Goal: Information Seeking & Learning: Compare options

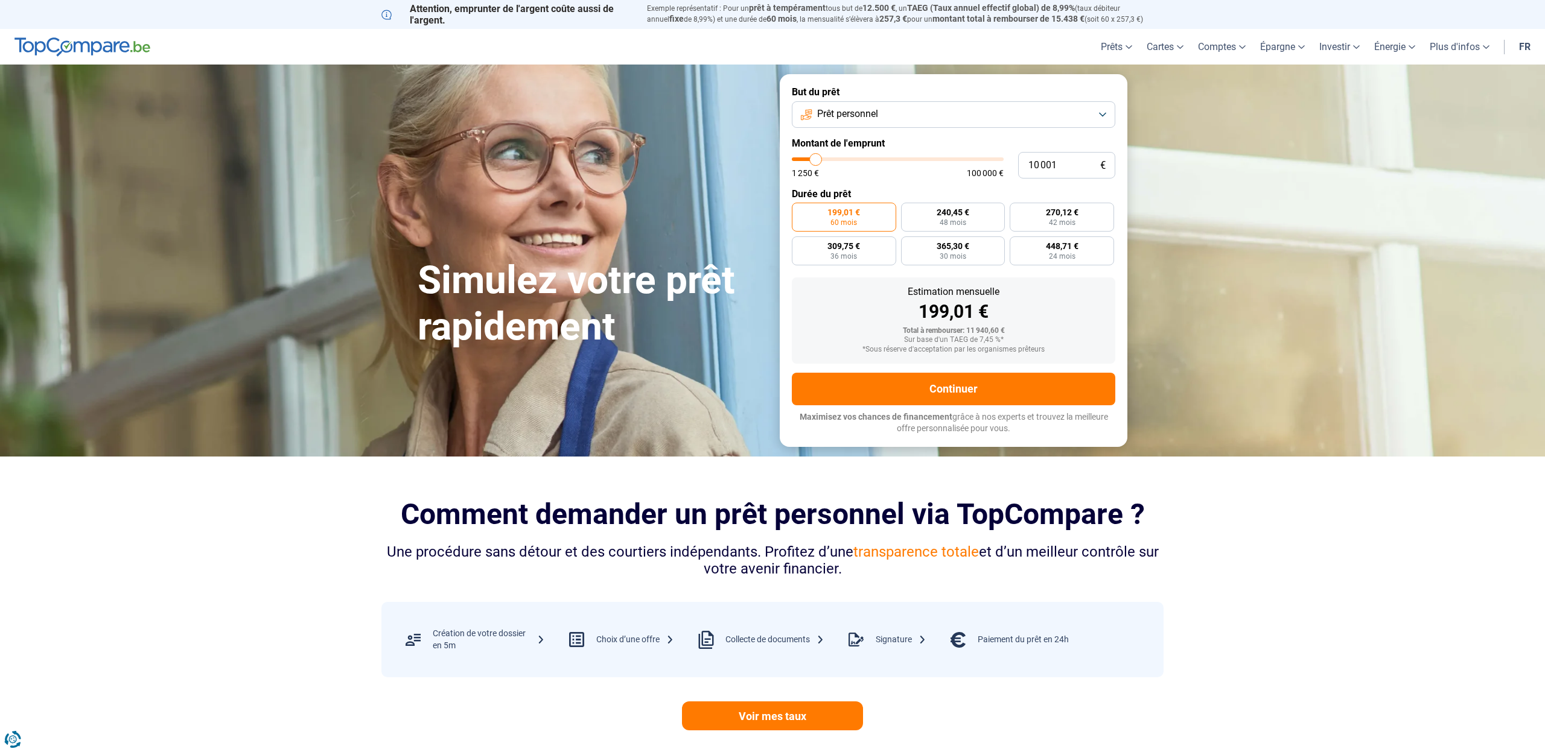
click at [999, 172] on span "100 000 €" at bounding box center [985, 173] width 37 height 8
type input "10 500"
type input "10500"
type input "10 250"
type input "10250"
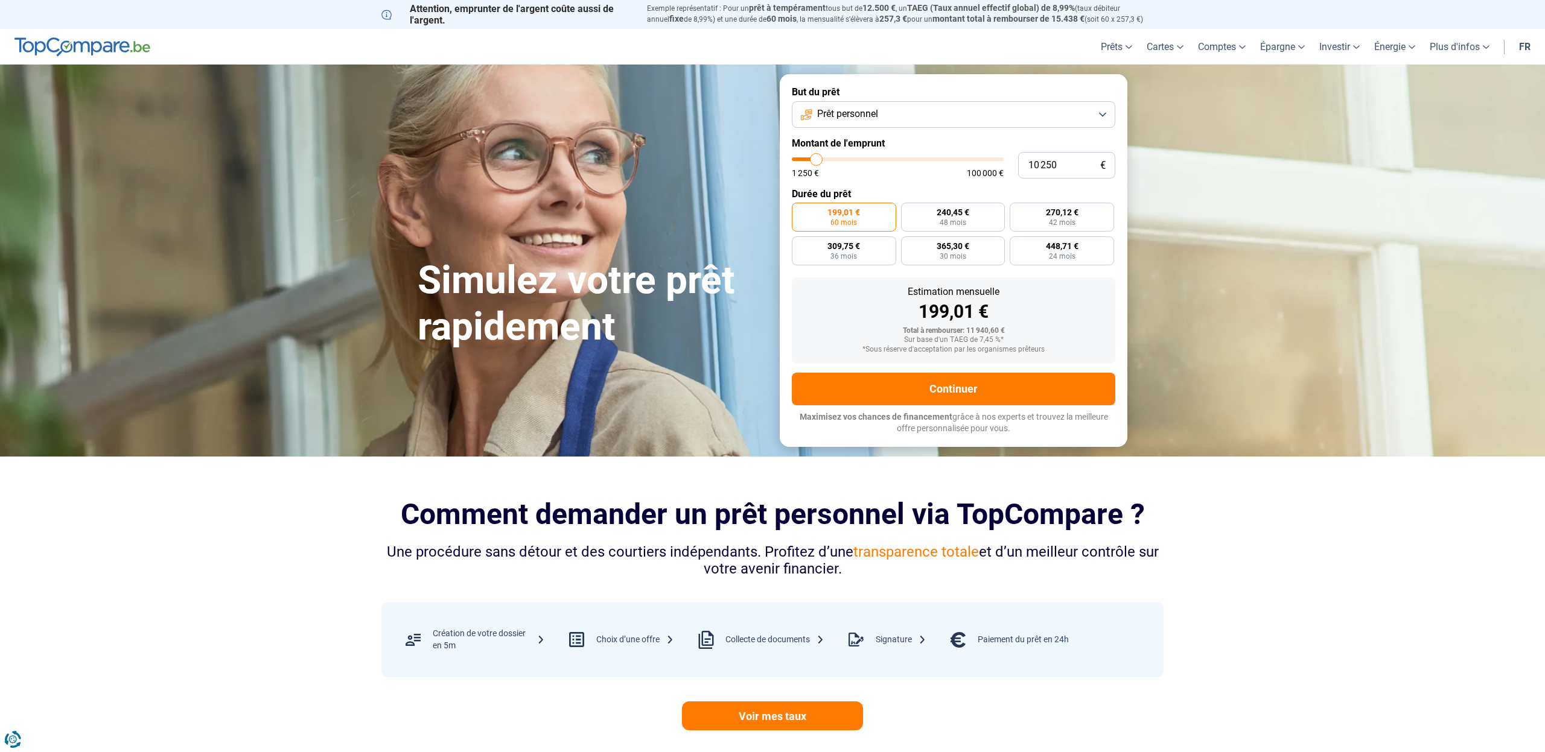
type input "9 750"
type input "9750"
type input "9 500"
type input "9500"
type input "9 250"
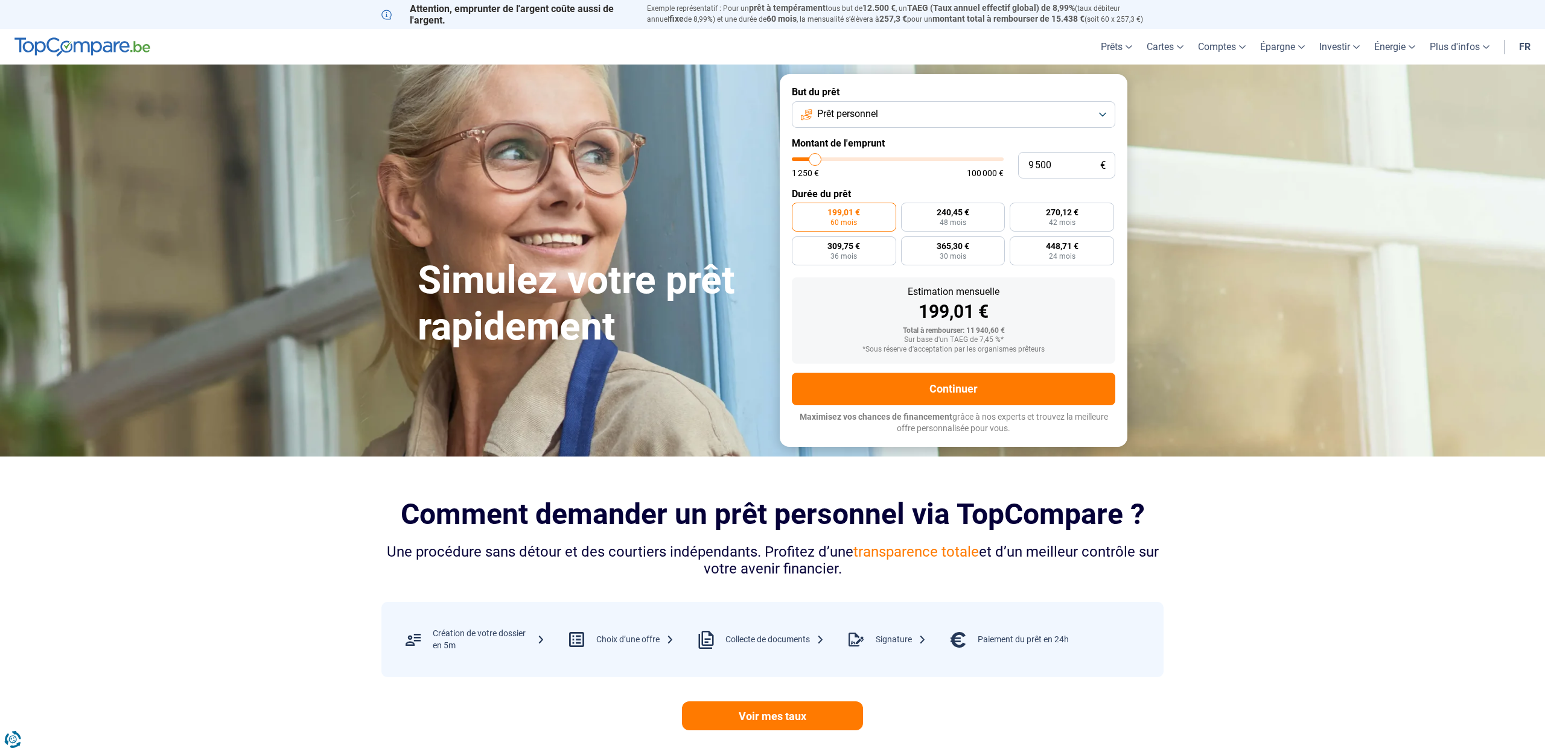
type input "9250"
type input "9 000"
type input "9000"
type input "8 250"
type input "8250"
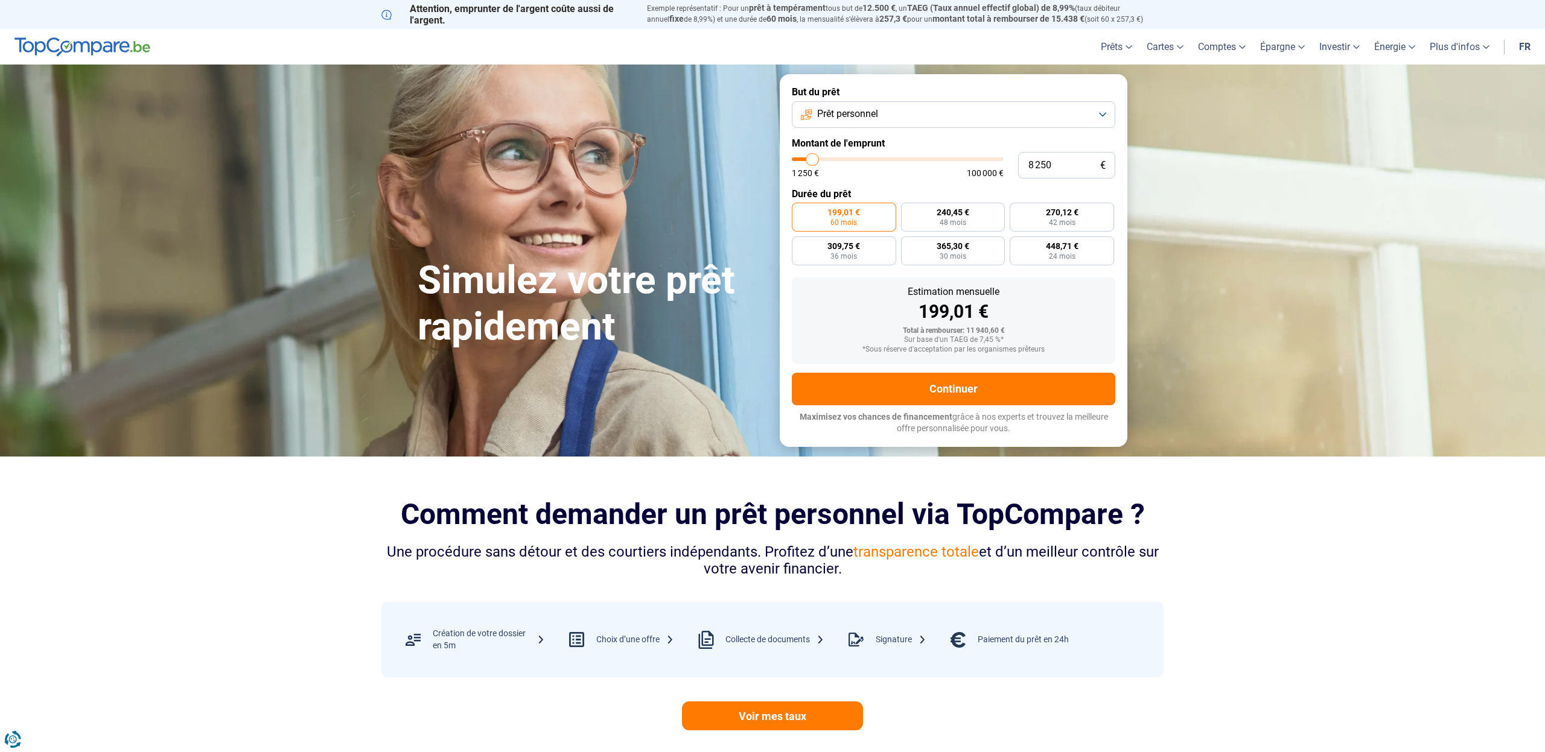
type input "8 000"
type input "8000"
type input "7 750"
type input "7750"
type input "7 500"
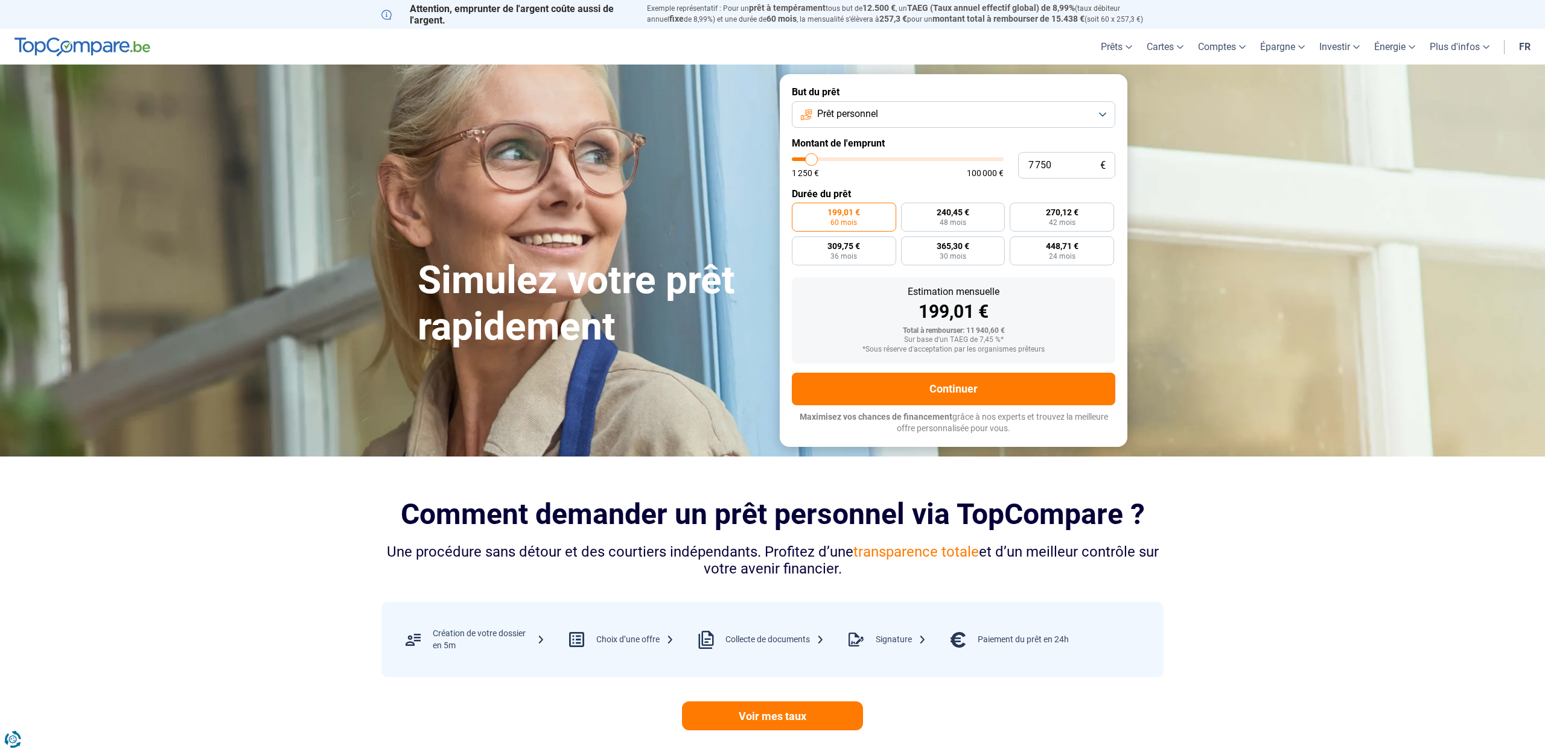
type input "7500"
type input "7 250"
type input "7250"
type input "6 750"
type input "6750"
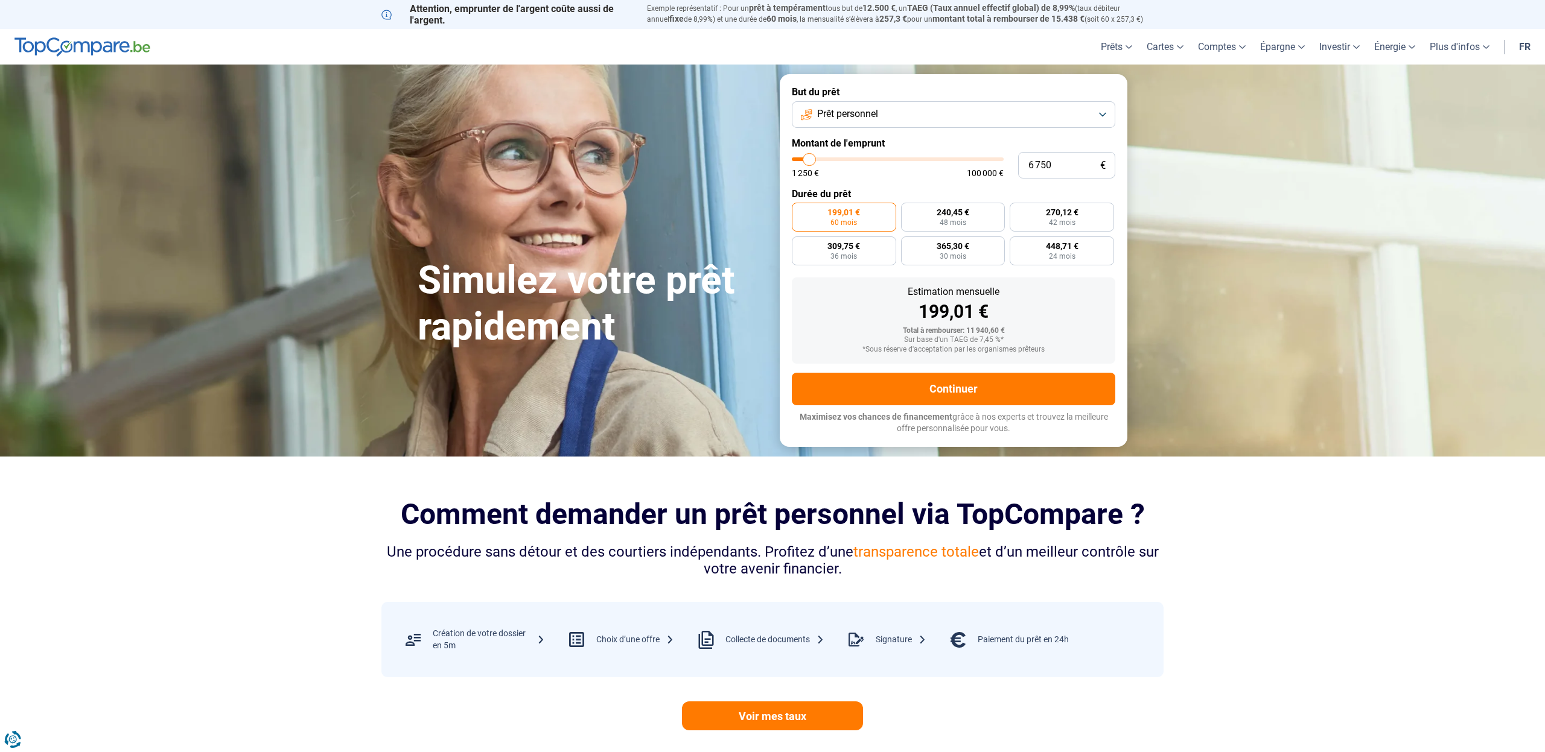
type input "6 500"
type input "6500"
type input "6 250"
type input "6250"
type input "6 000"
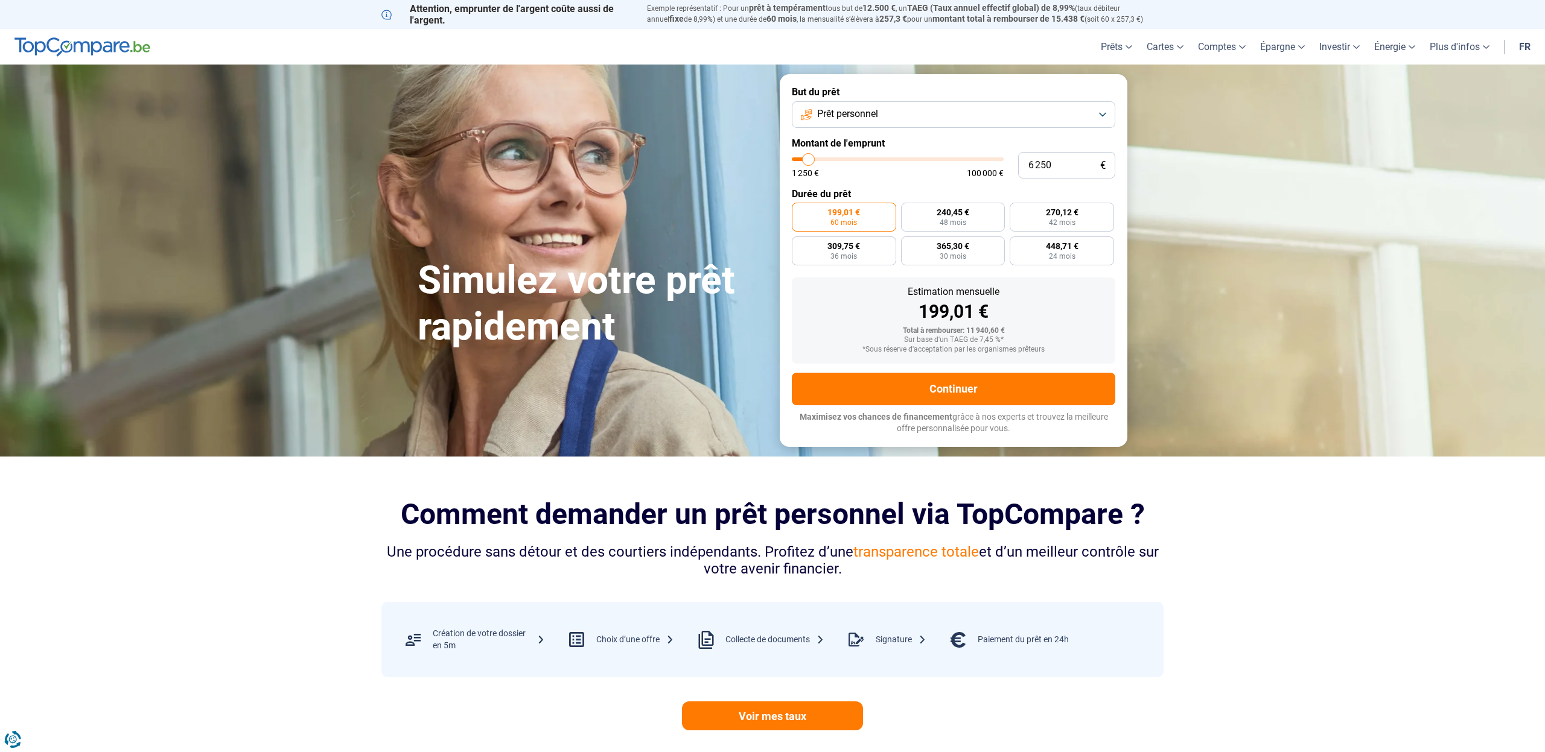
type input "6000"
type input "5 750"
type input "5750"
type input "5 250"
type input "5250"
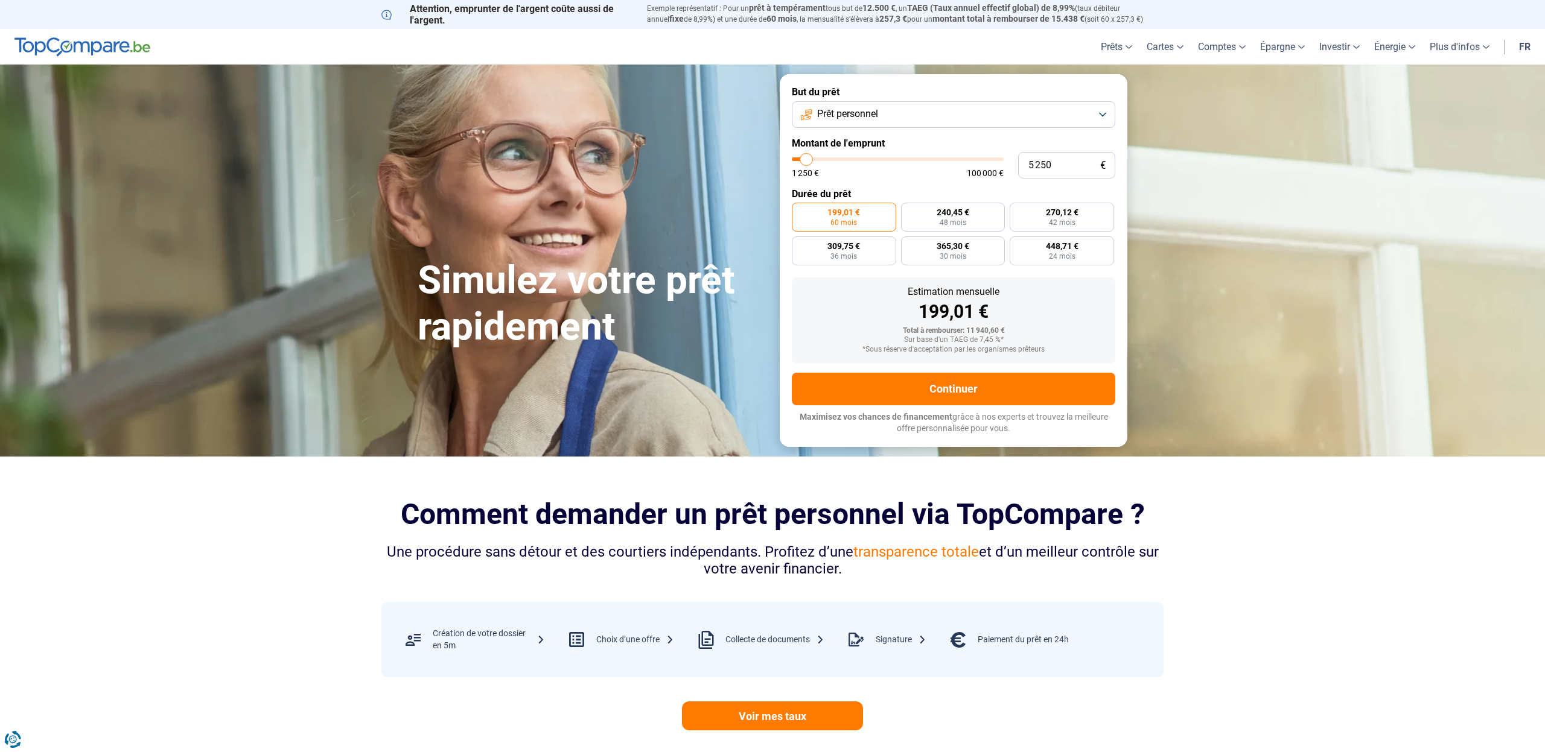
type input "5 000"
type input "5000"
type input "4 750"
type input "4750"
type input "4 500"
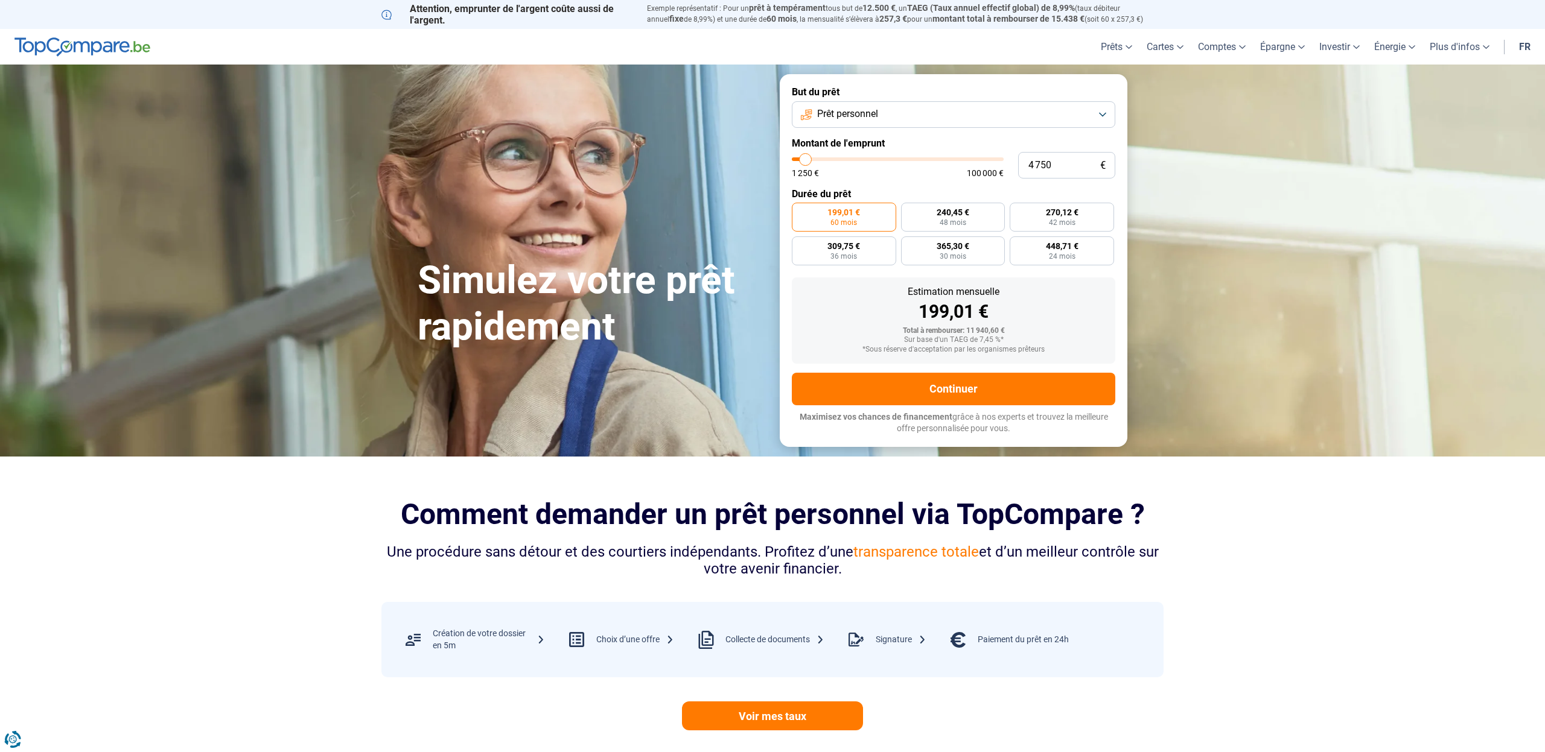
type input "4500"
type input "4 250"
type input "4250"
type input "3 750"
type input "3750"
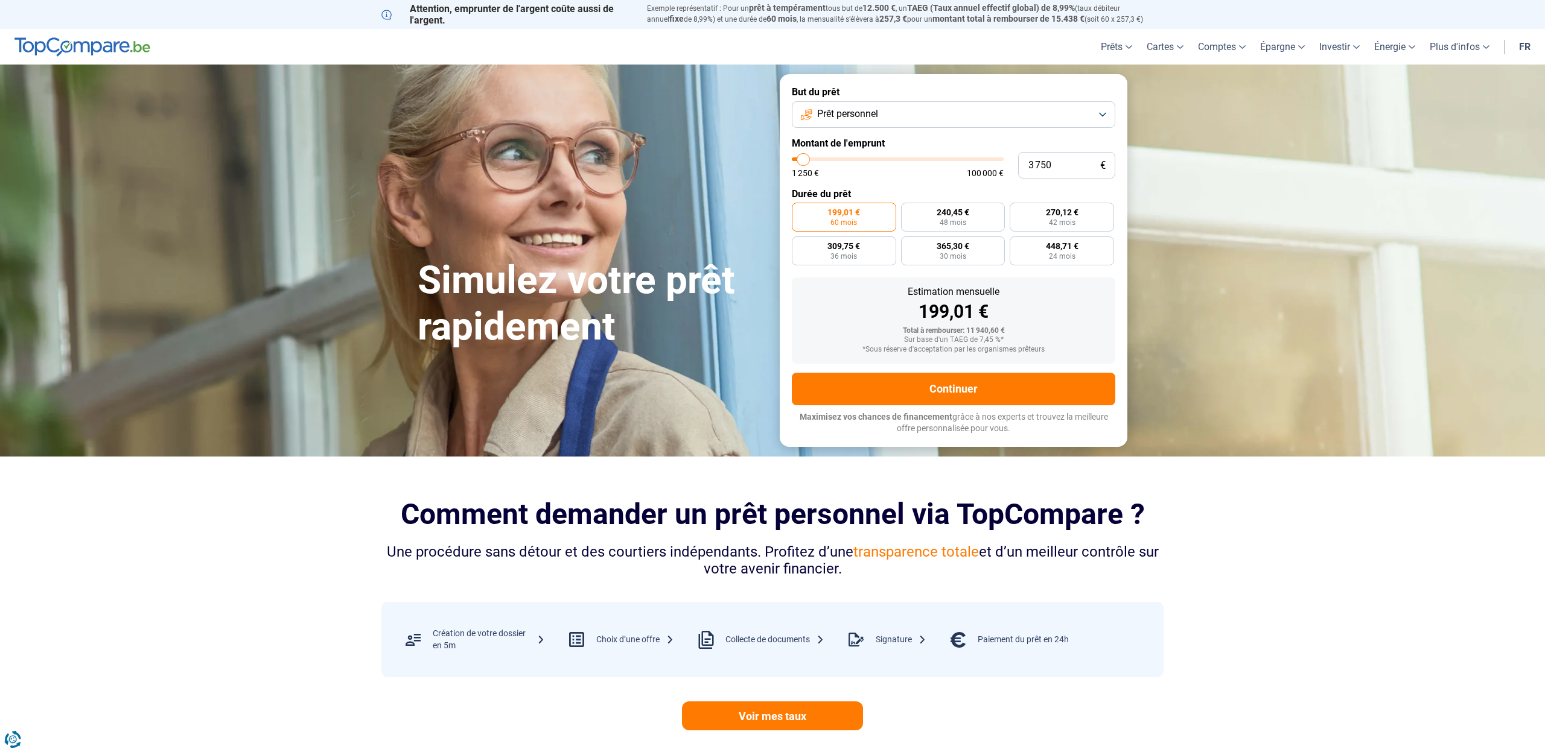
type input "3 500"
type input "3500"
type input "3 250"
type input "3250"
type input "3 000"
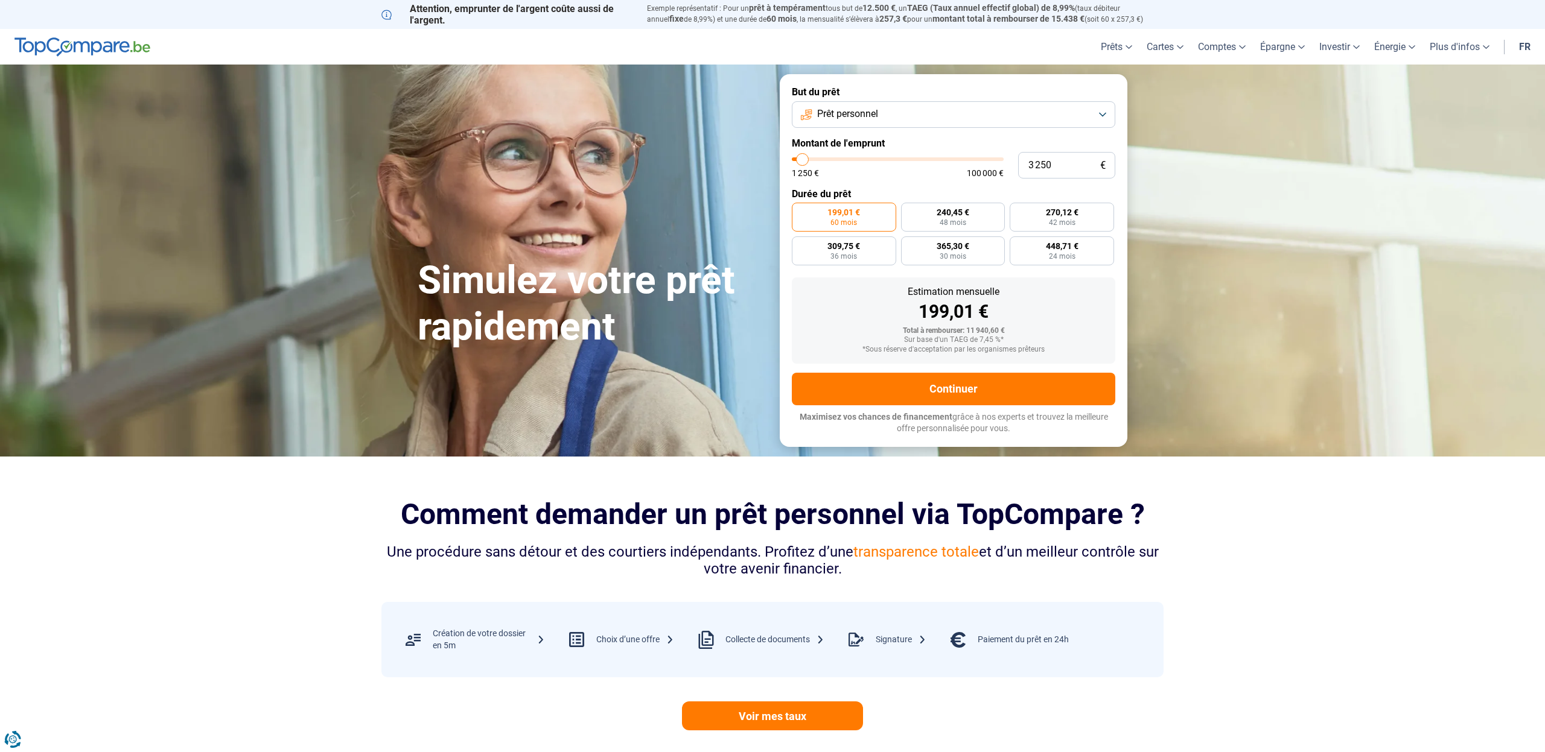
type input "3000"
type input "2 750"
type input "2750"
type input "2 250"
type input "2250"
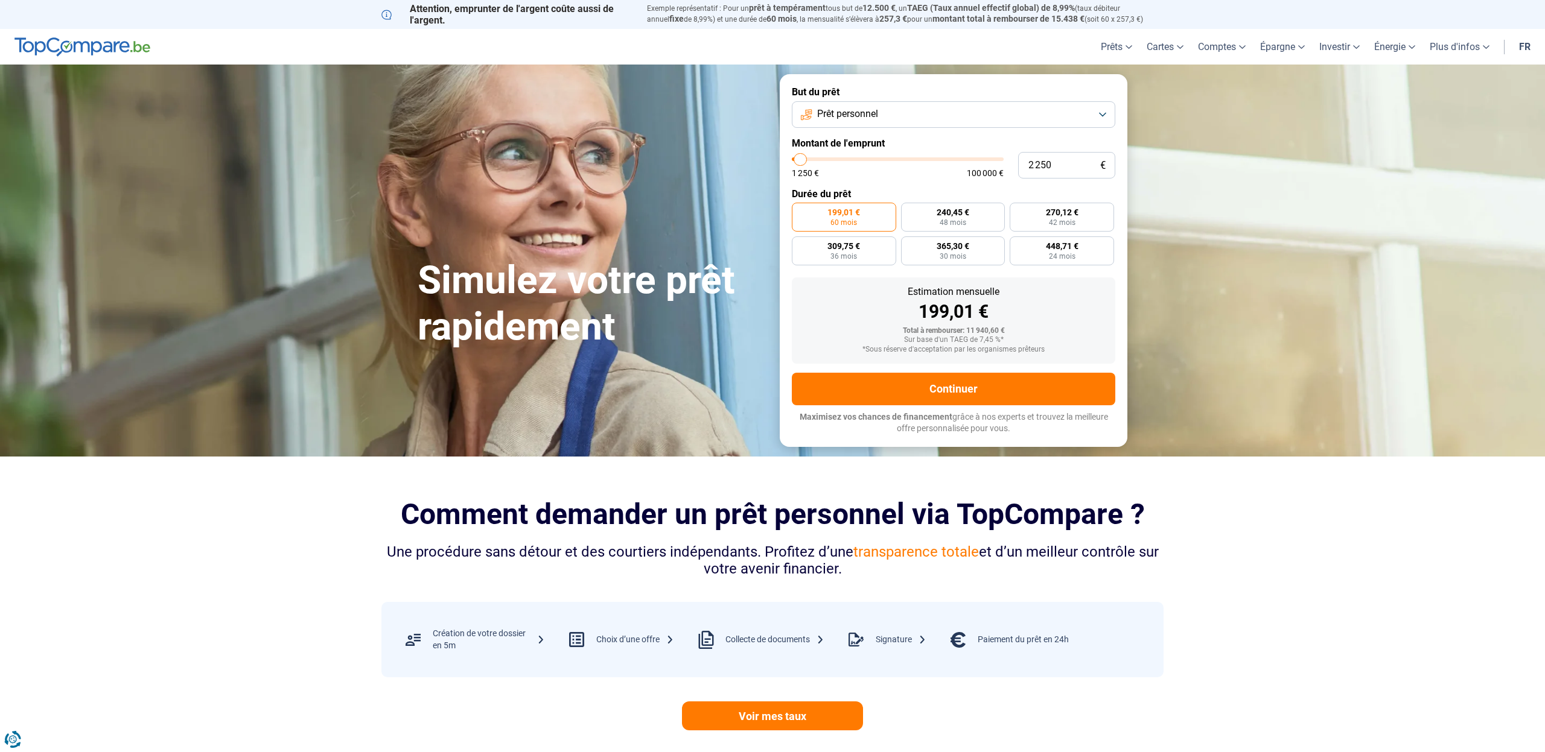
type input "2 000"
type input "2000"
type input "1 750"
type input "1750"
type input "1 500"
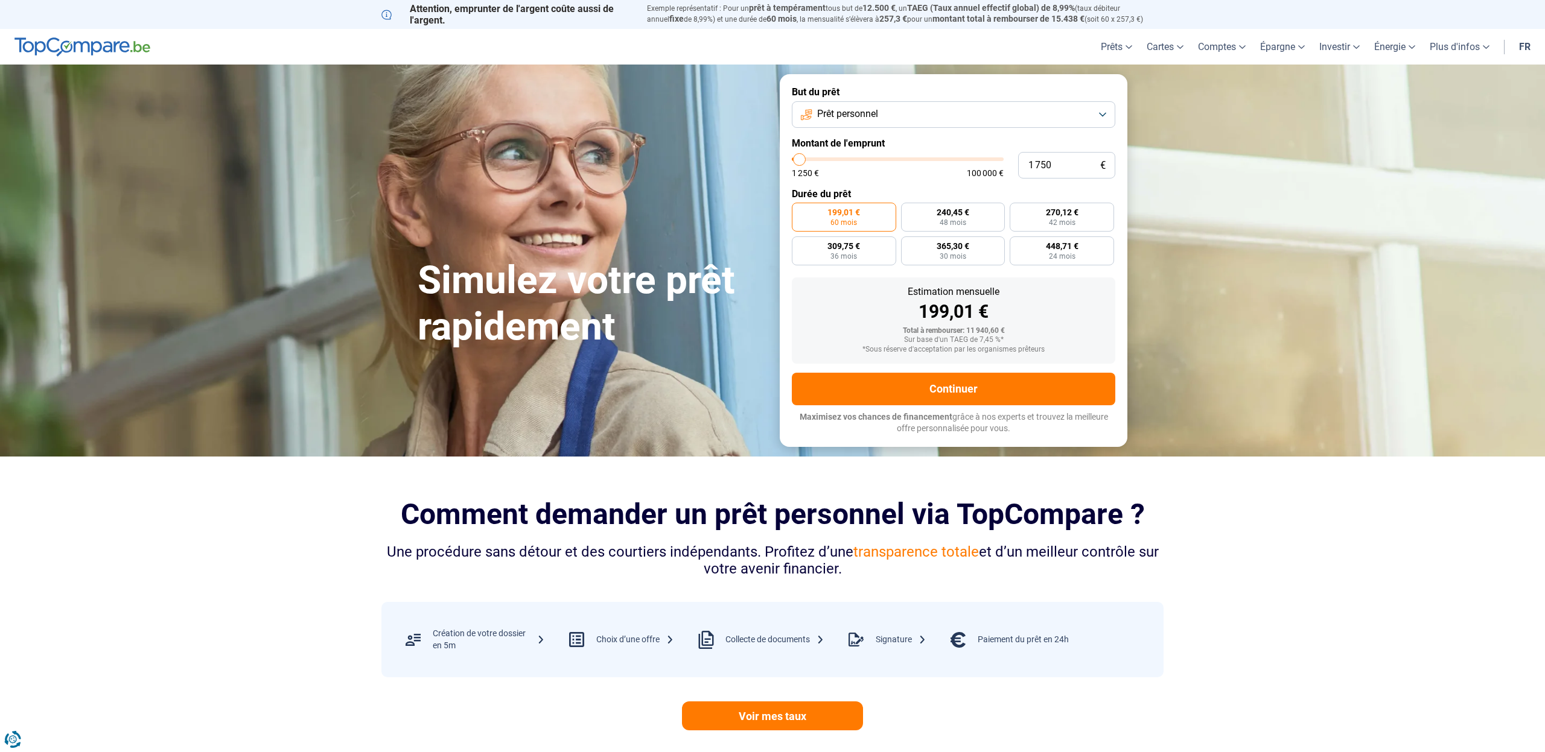
type input "1500"
type input "1 250"
type input "1250"
type input "1 500"
type input "1500"
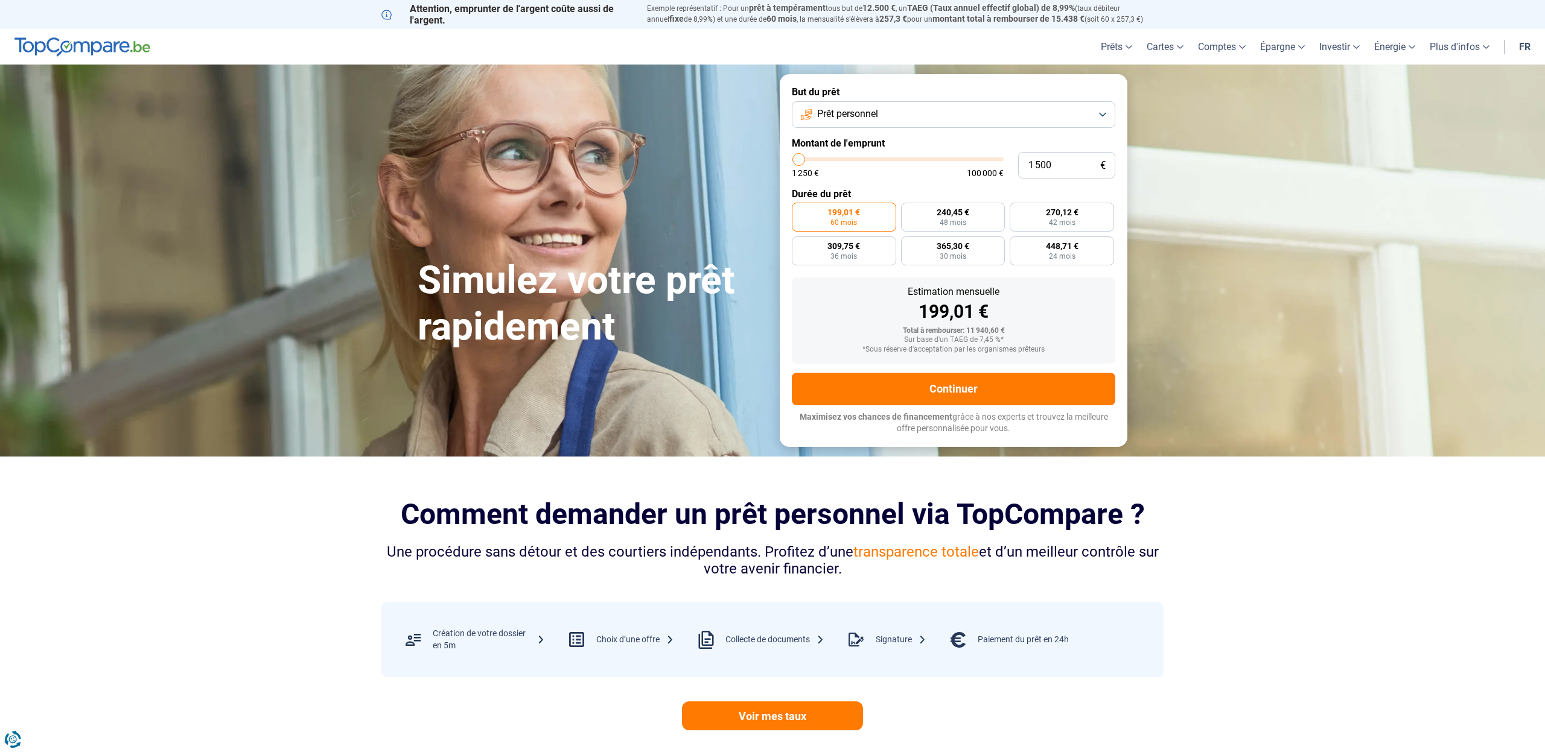
type input "2 000"
type input "2000"
type input "2 250"
type input "2250"
type input "3 000"
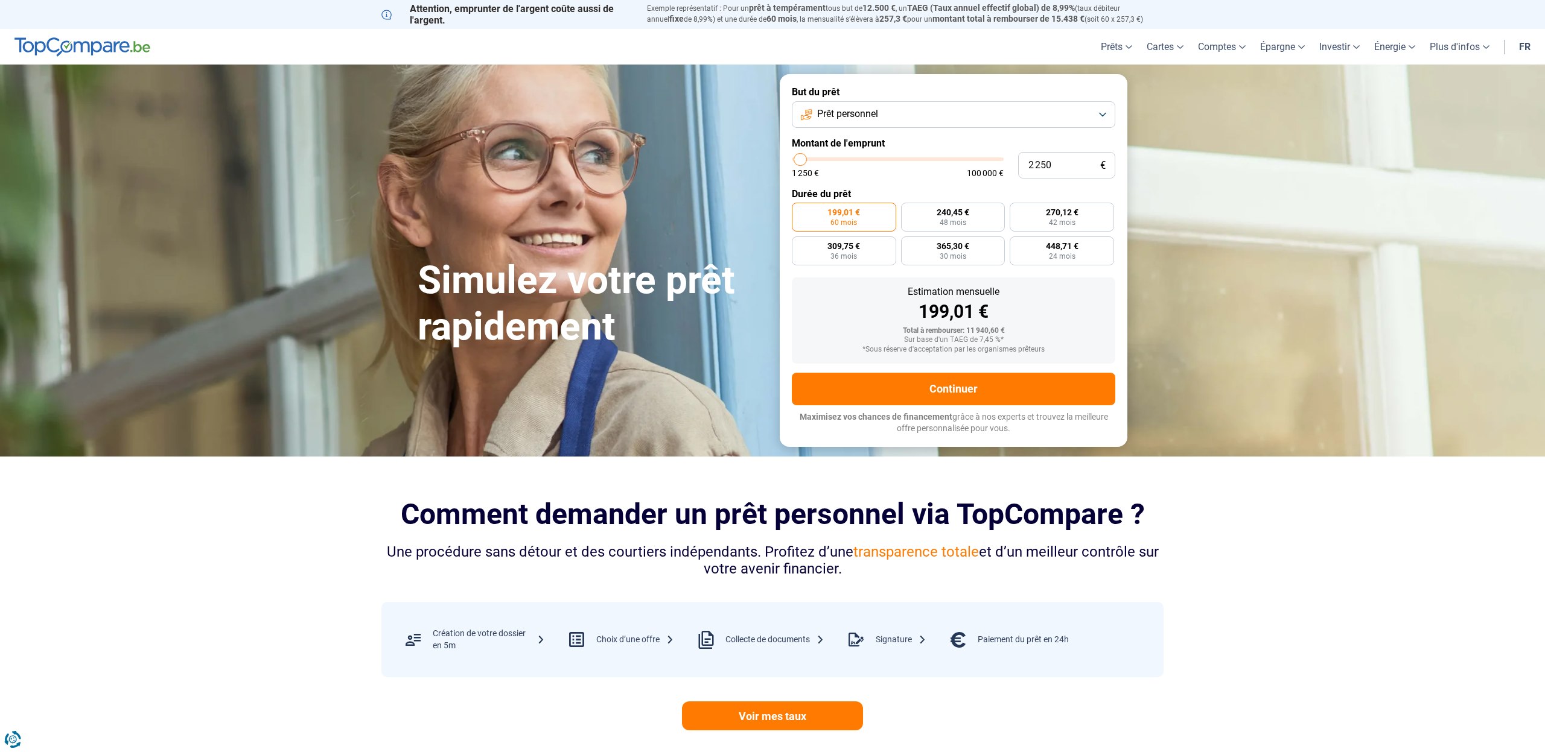
type input "3000"
type input "3 500"
type input "3500"
type input "3 750"
type input "3750"
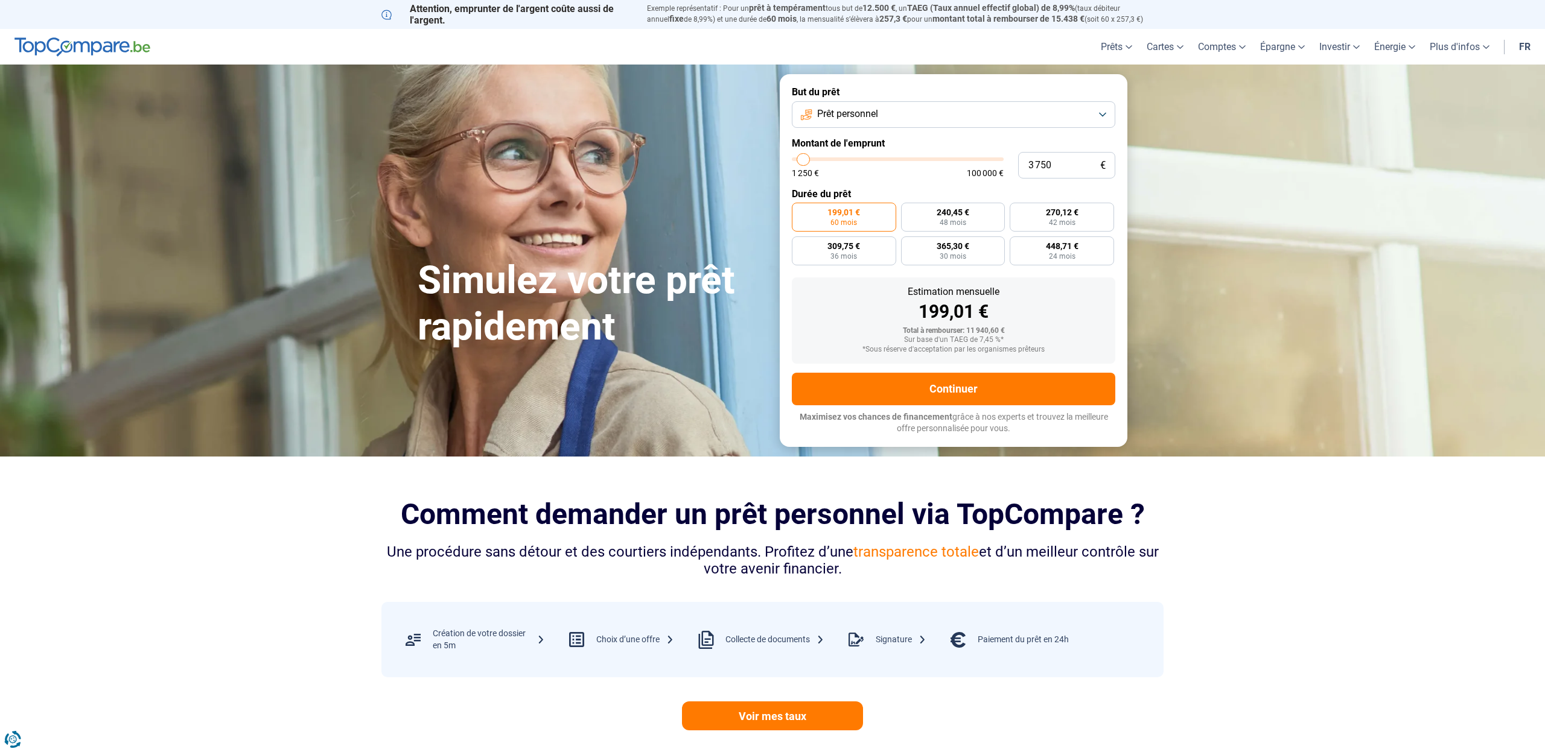
type input "4 500"
type input "4500"
type input "4 750"
type input "4750"
type input "5 000"
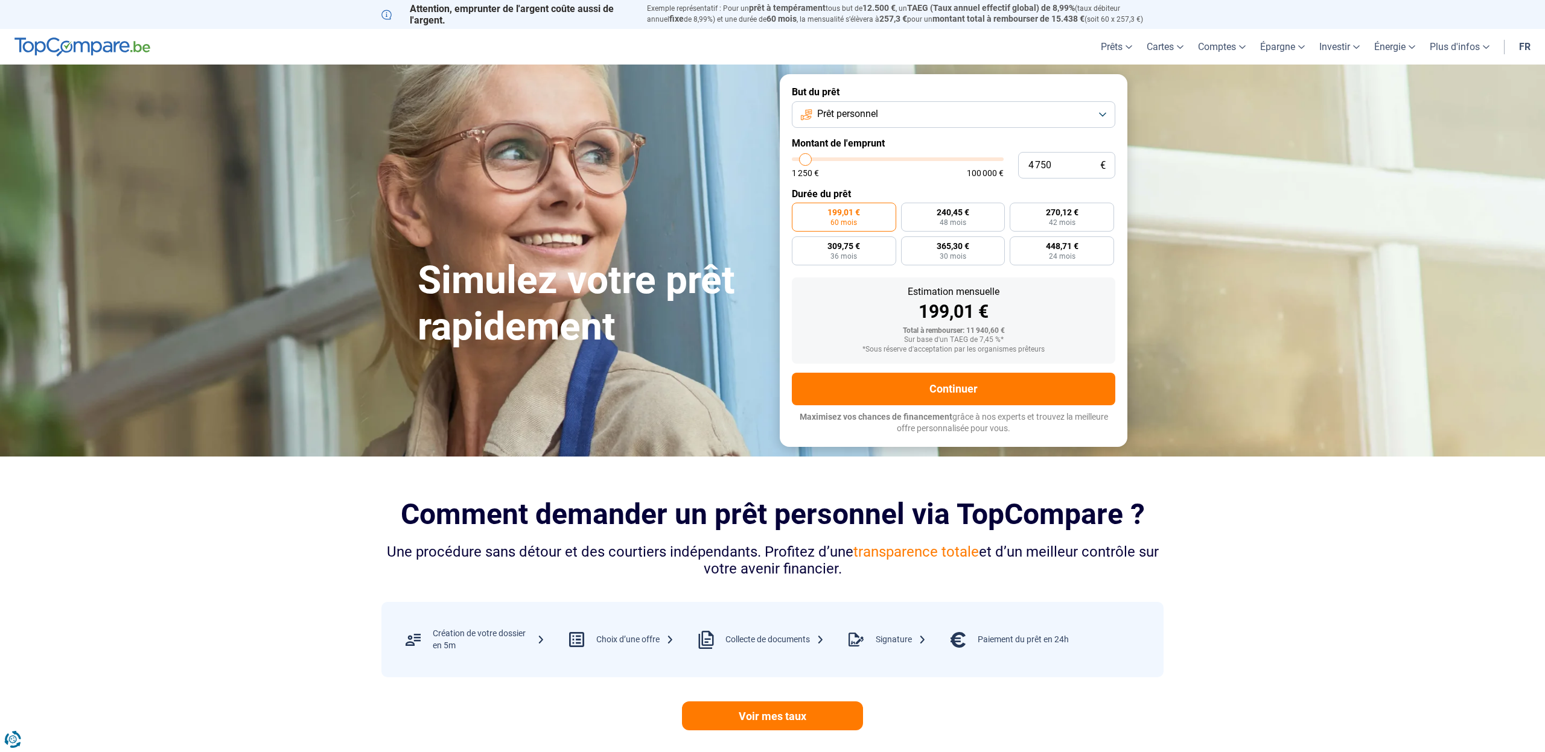
type input "5000"
type input "5 250"
type input "5250"
type input "6 000"
type input "6000"
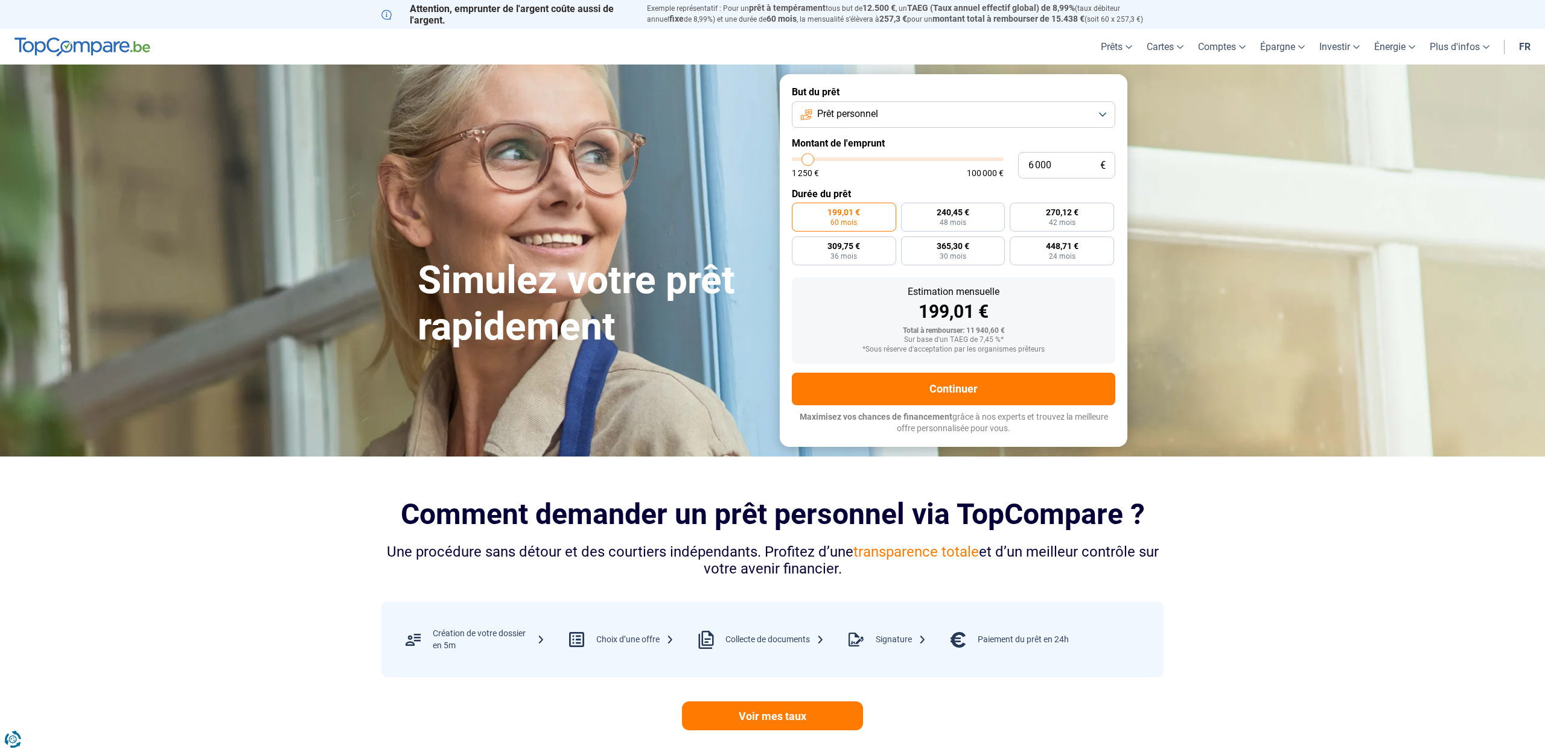
type input "6 250"
type input "6250"
type input "6 500"
type input "6500"
type input "6 750"
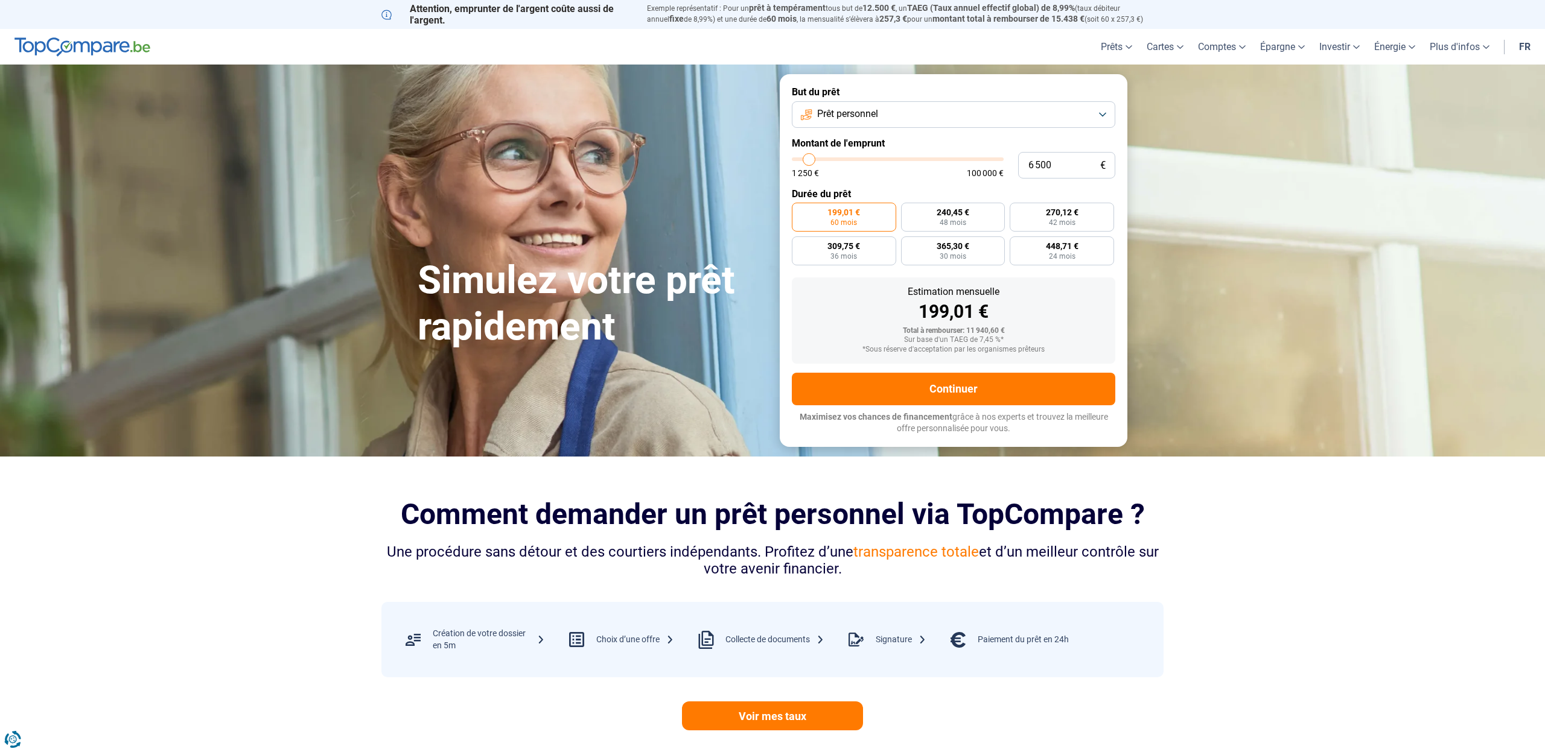
type input "6750"
type input "7 250"
type input "7250"
type input "7 500"
type input "7500"
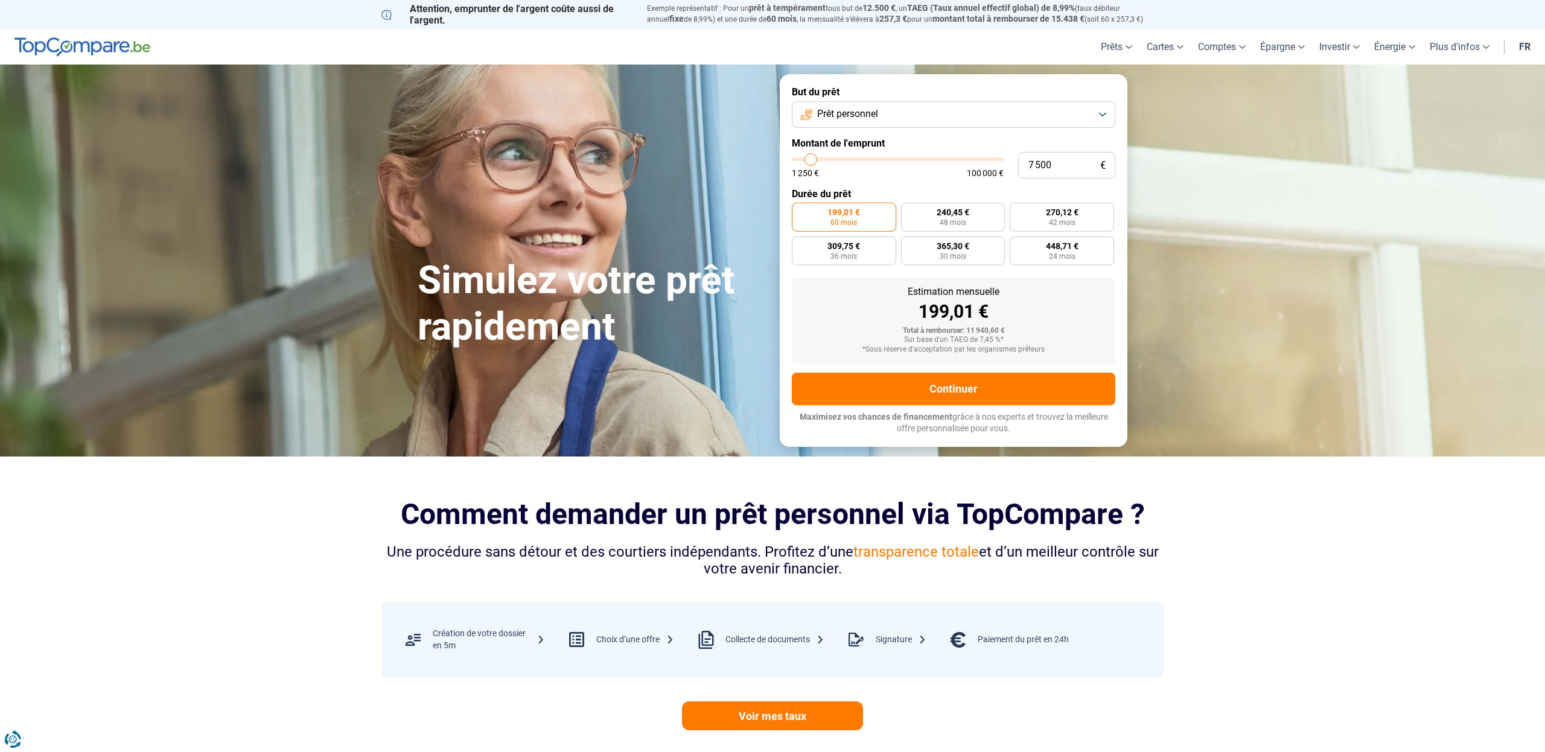
type input "7 750"
type input "7750"
type input "8 000"
type input "8000"
type input "8 250"
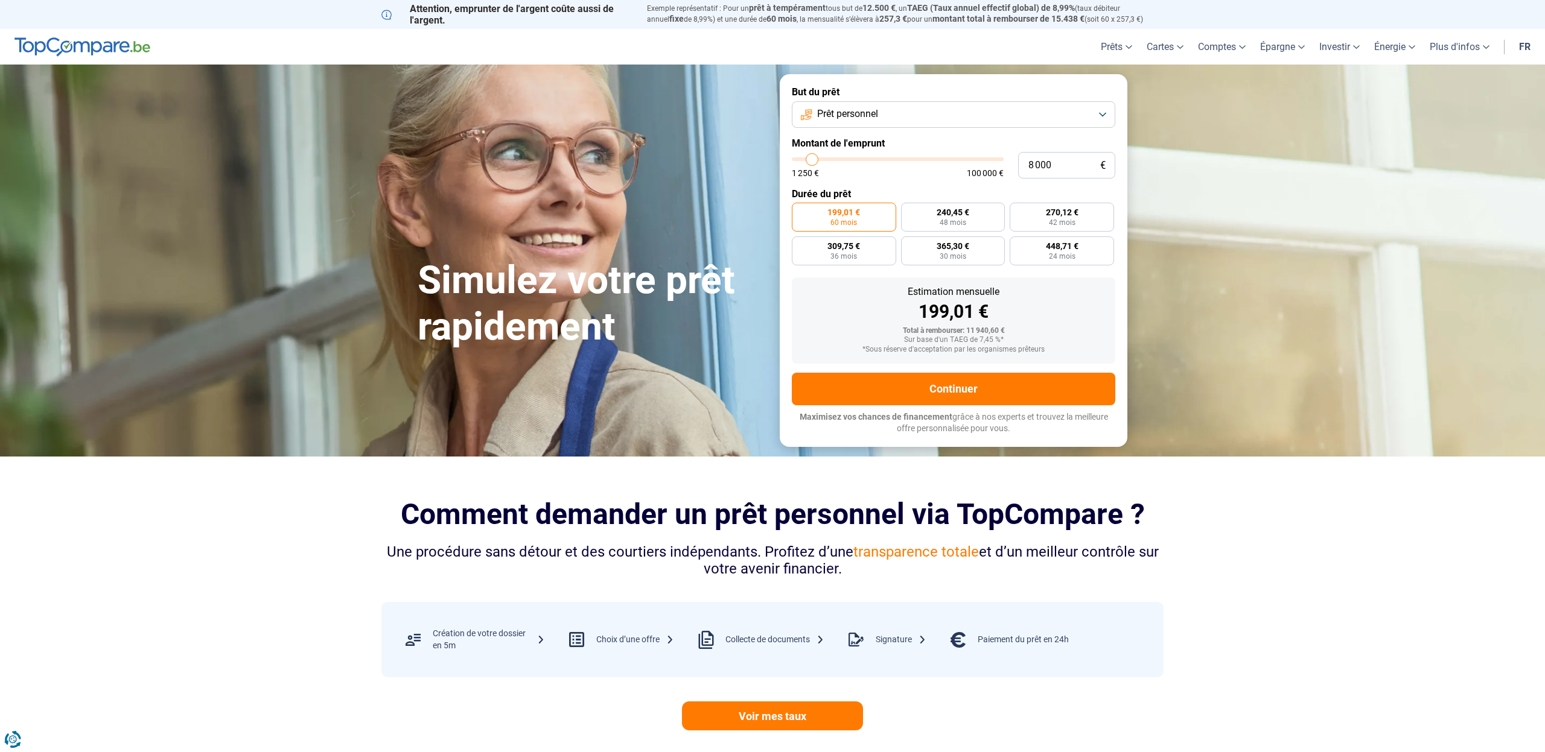
type input "8250"
type input "8 750"
type input "8750"
type input "9 000"
type input "9000"
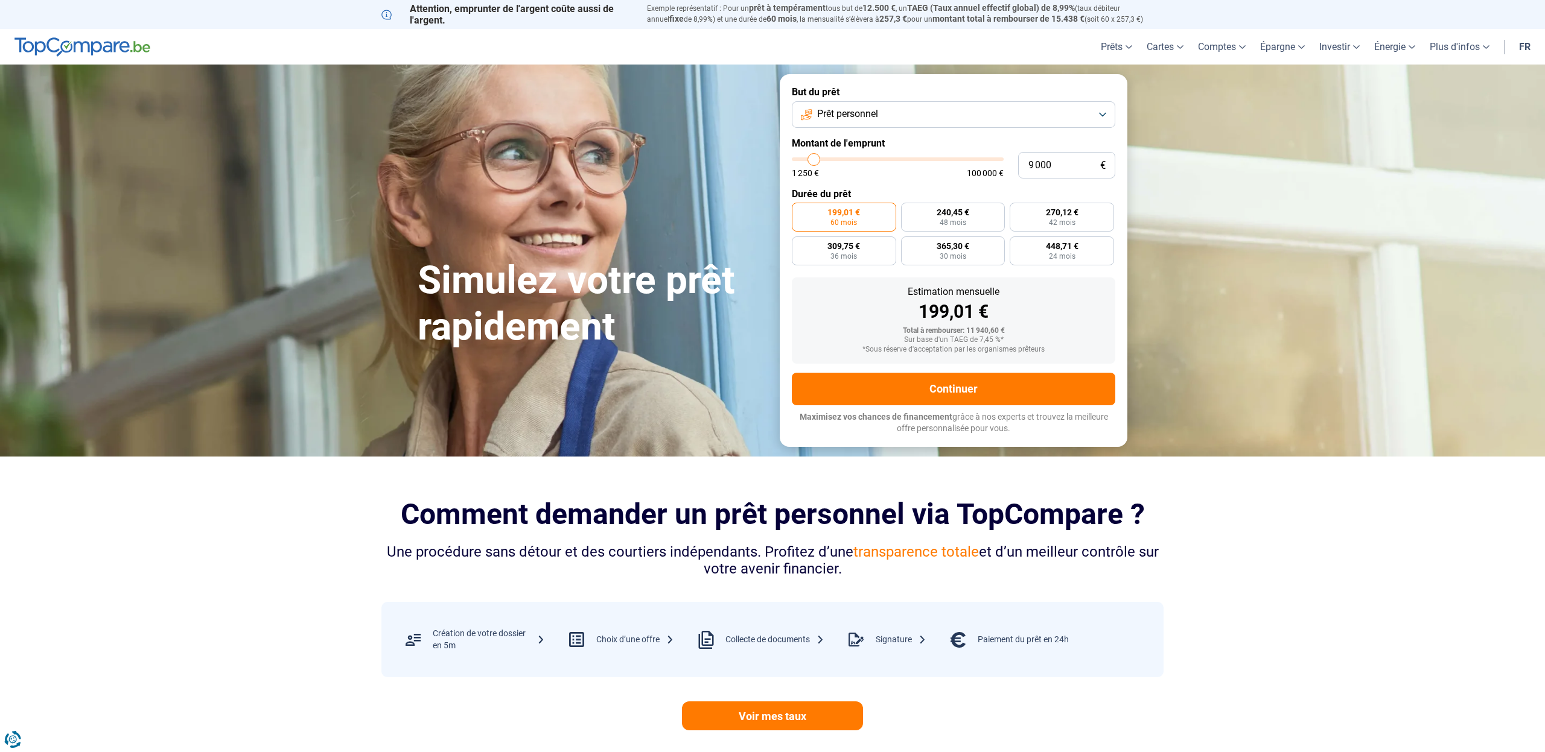
type input "9 250"
type input "9250"
type input "9 500"
type input "9500"
type input "9 750"
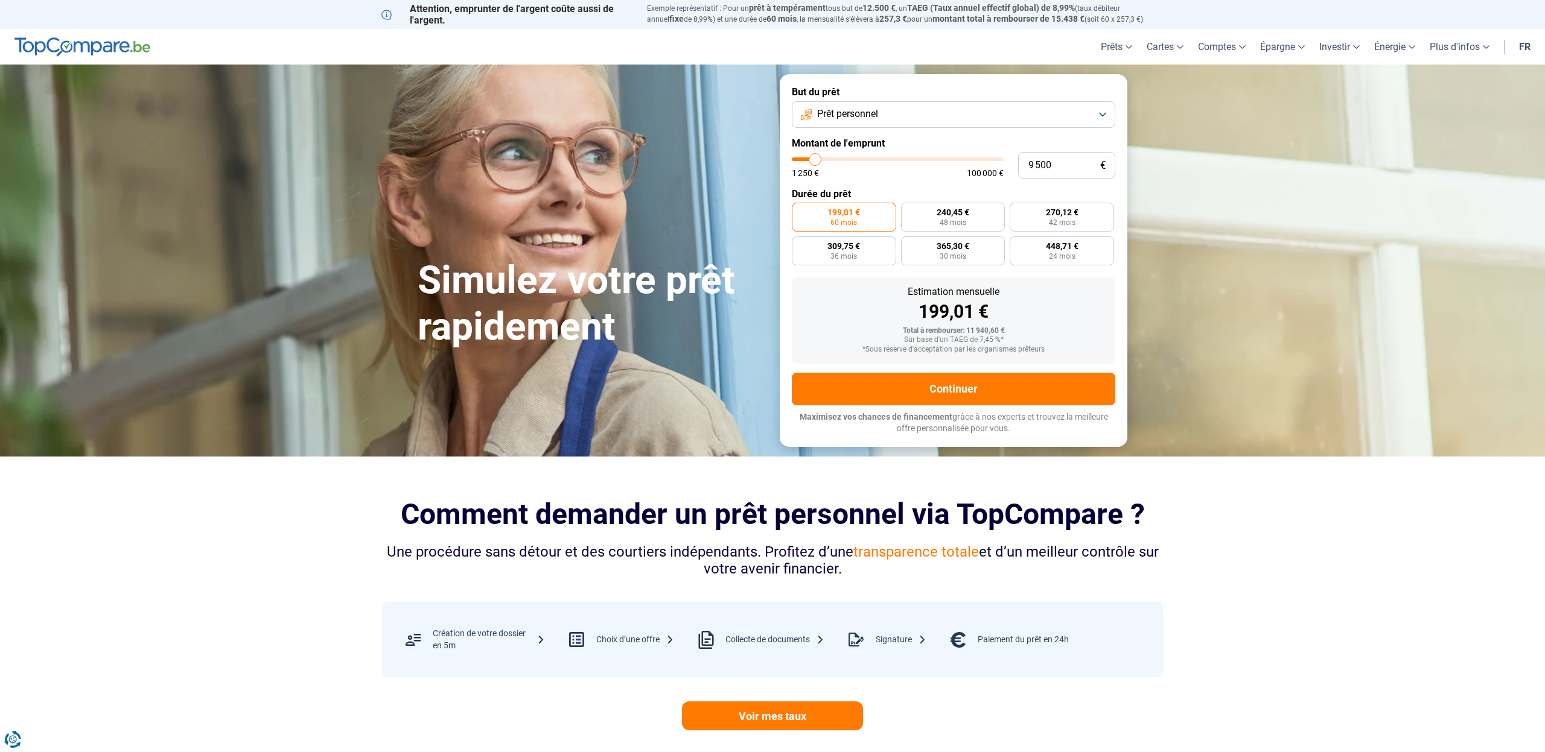
type input "9750"
type input "10 250"
type input "10250"
type input "10 500"
type input "10500"
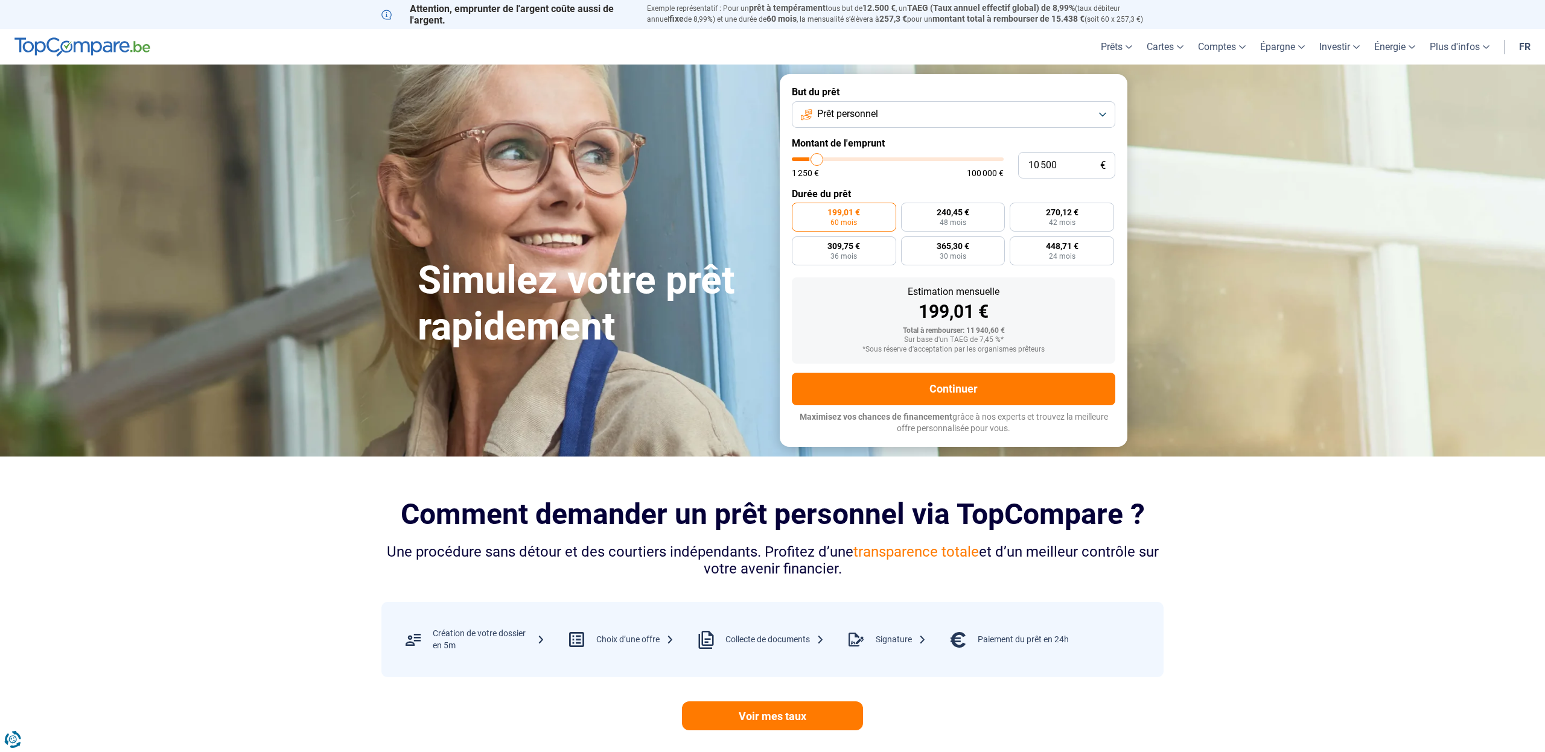
type input "10 750"
type input "10750"
type input "11 000"
type input "11000"
type input "11 250"
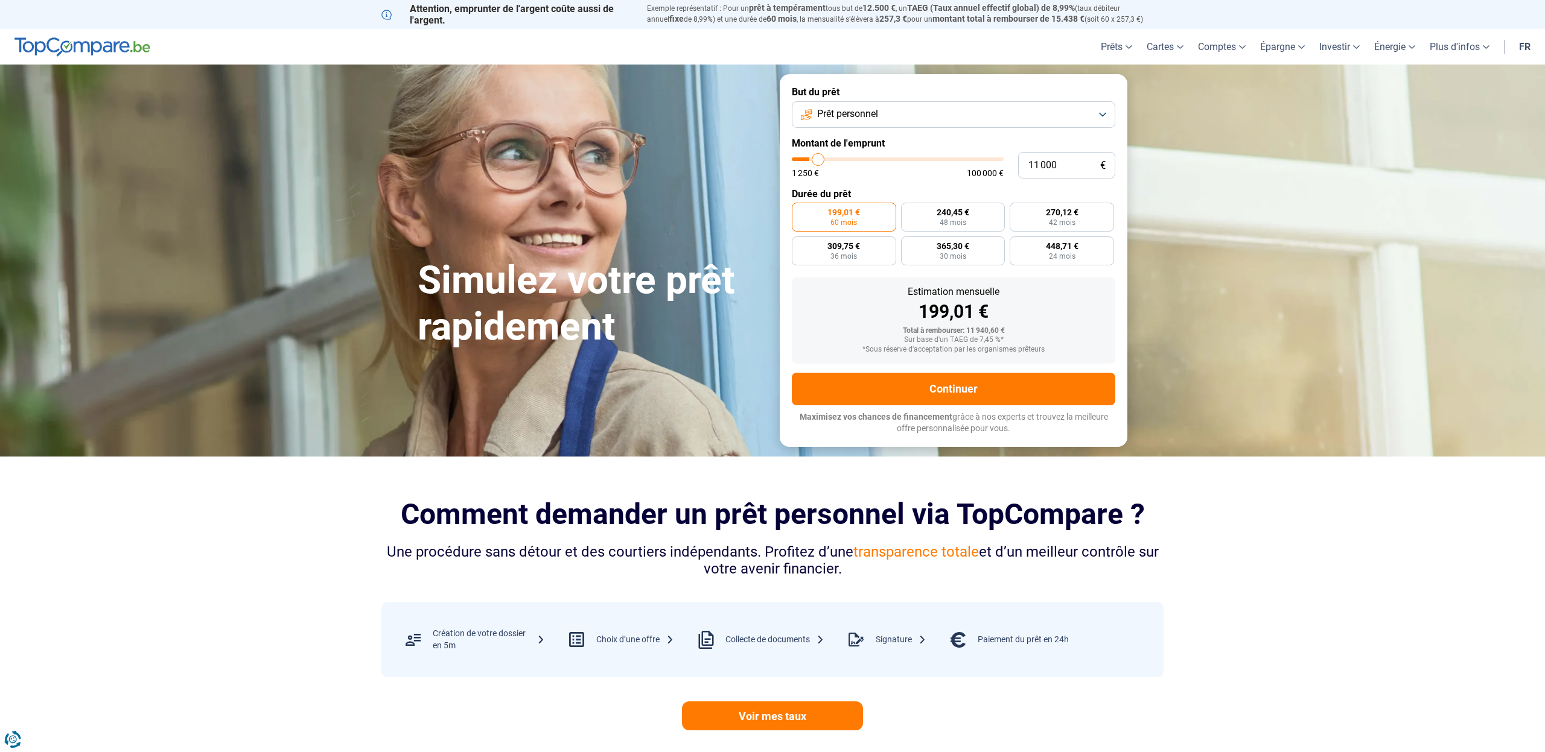
type input "11250"
type input "11 750"
type input "11750"
type input "12 000"
type input "12000"
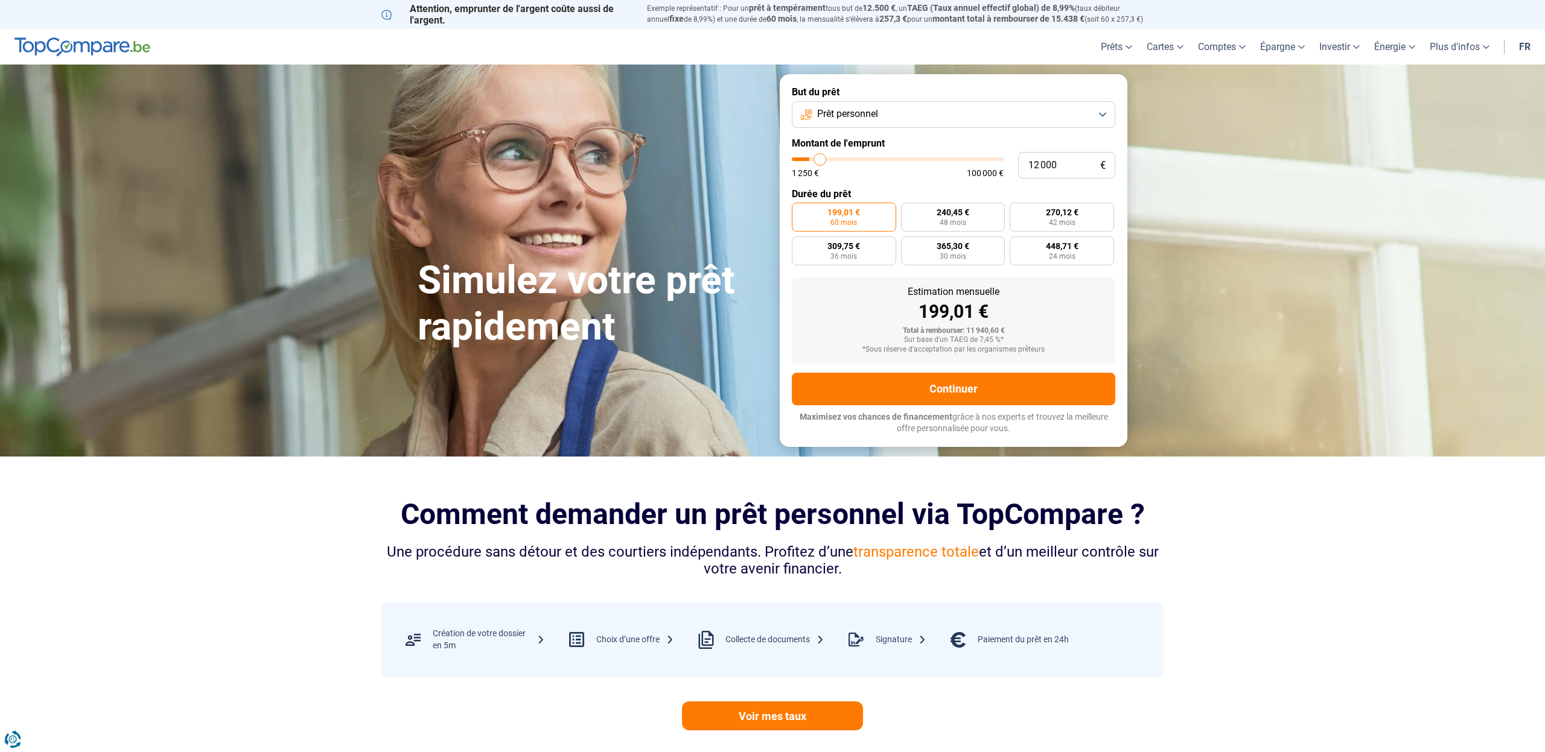
type input "12 250"
type input "12250"
type input "12 500"
type input "12500"
type input "12 750"
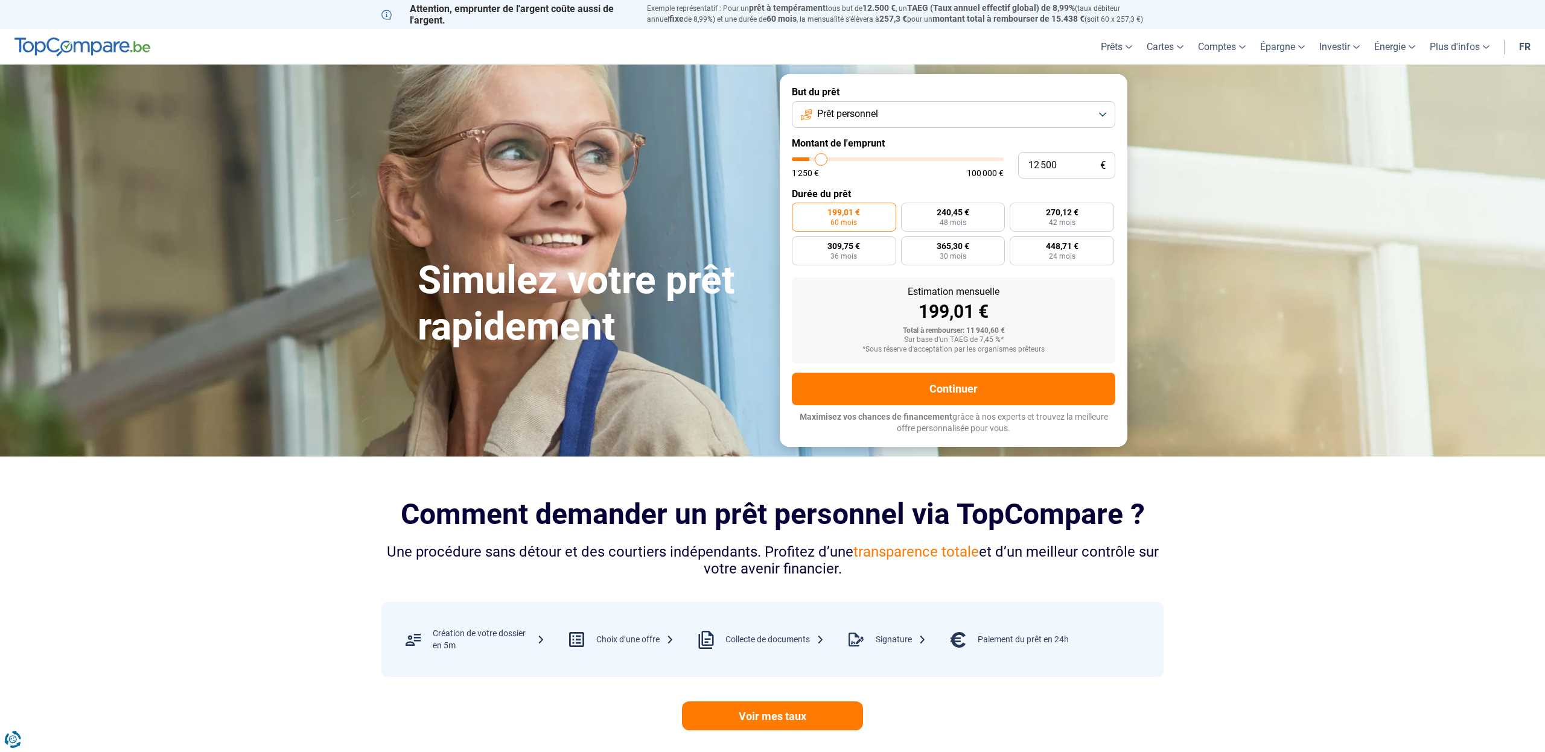
type input "12750"
type input "13 250"
type input "13250"
type input "13 500"
type input "13500"
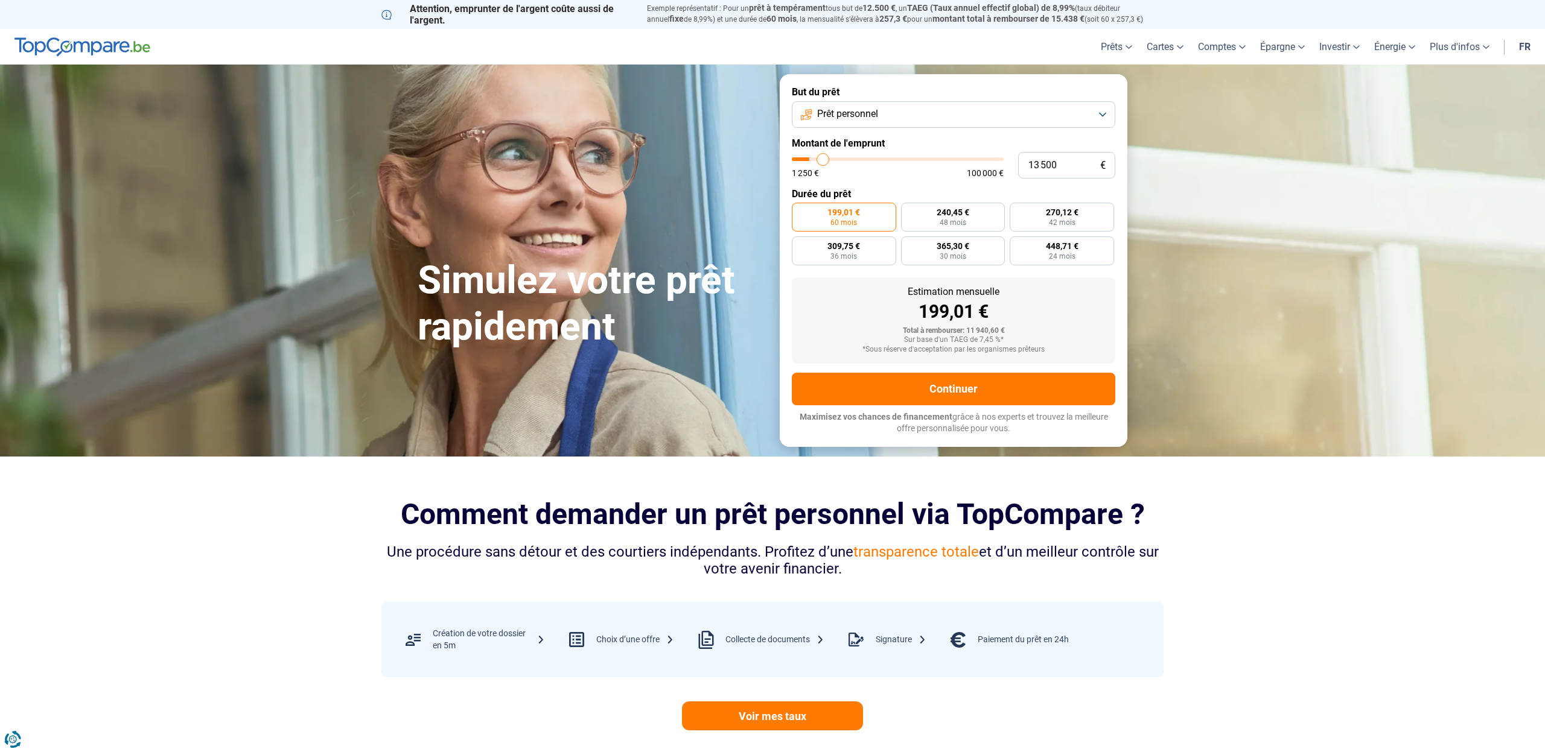
type input "13 750"
type input "13750"
type input "14 000"
type input "14000"
type input "14 250"
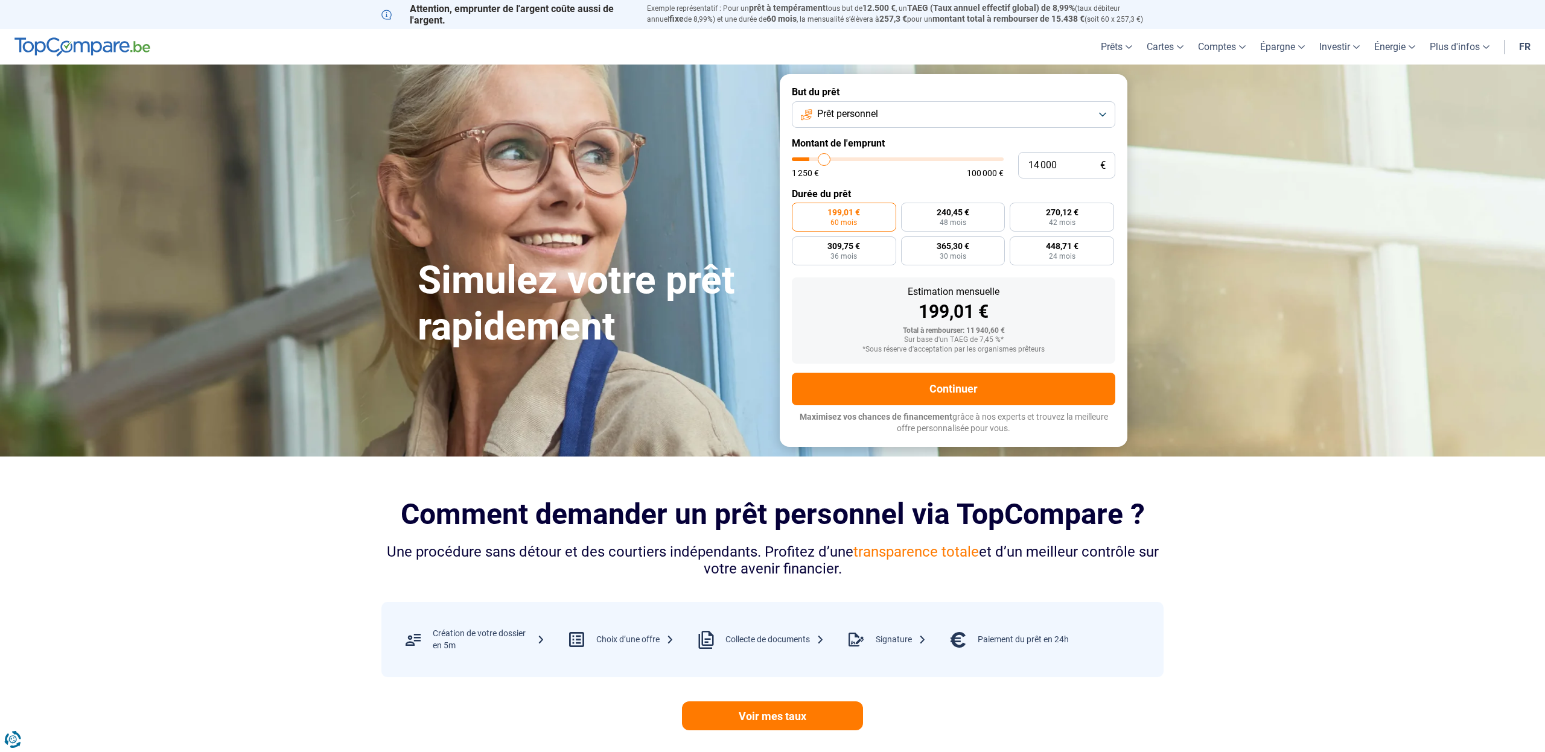
type input "14250"
type input "14 750"
type input "14750"
type input "15 000"
type input "15000"
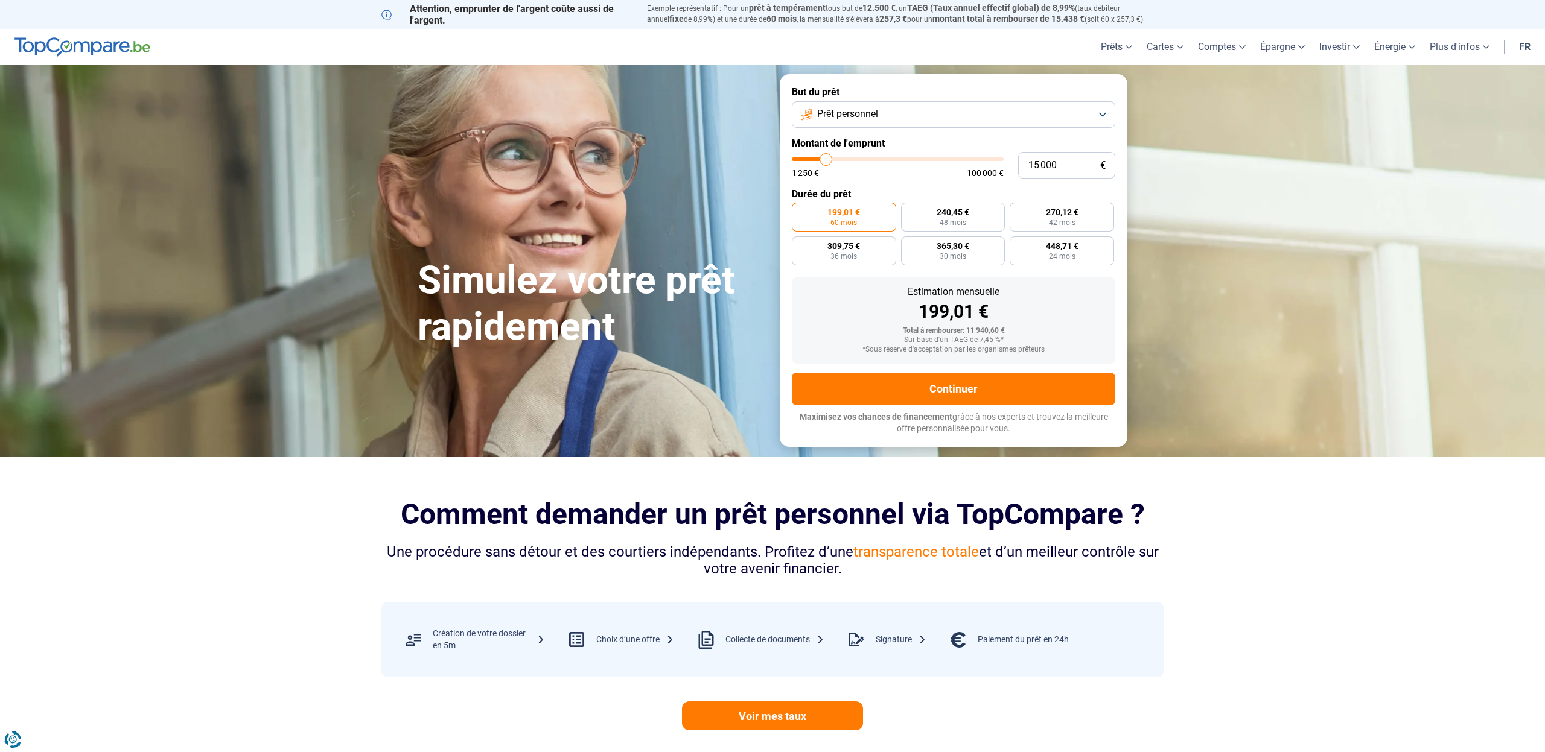
type input "15 250"
type input "15250"
type input "15 500"
type input "15500"
type input "15 750"
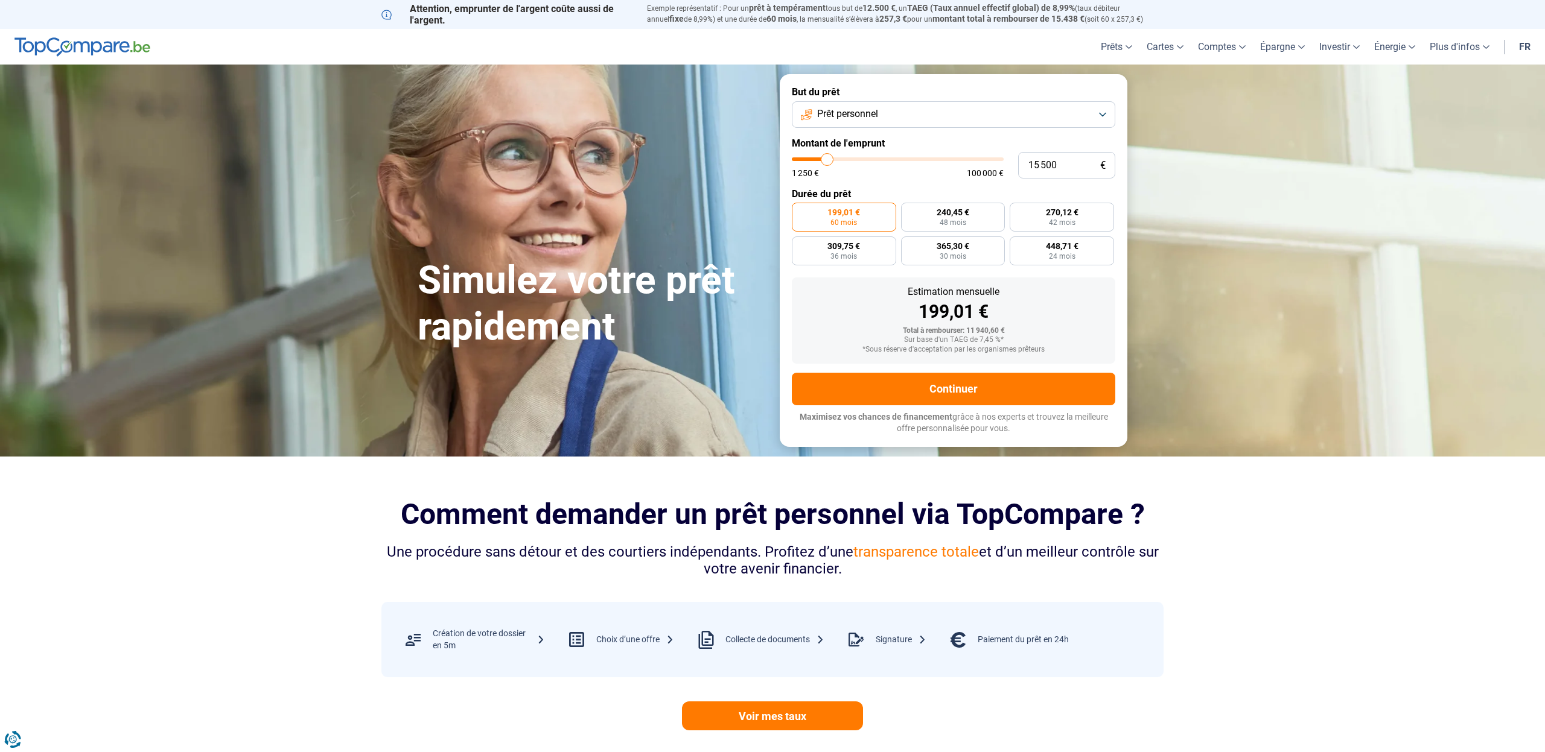
type input "15750"
type input "16 250"
type input "16250"
type input "16 500"
type input "16500"
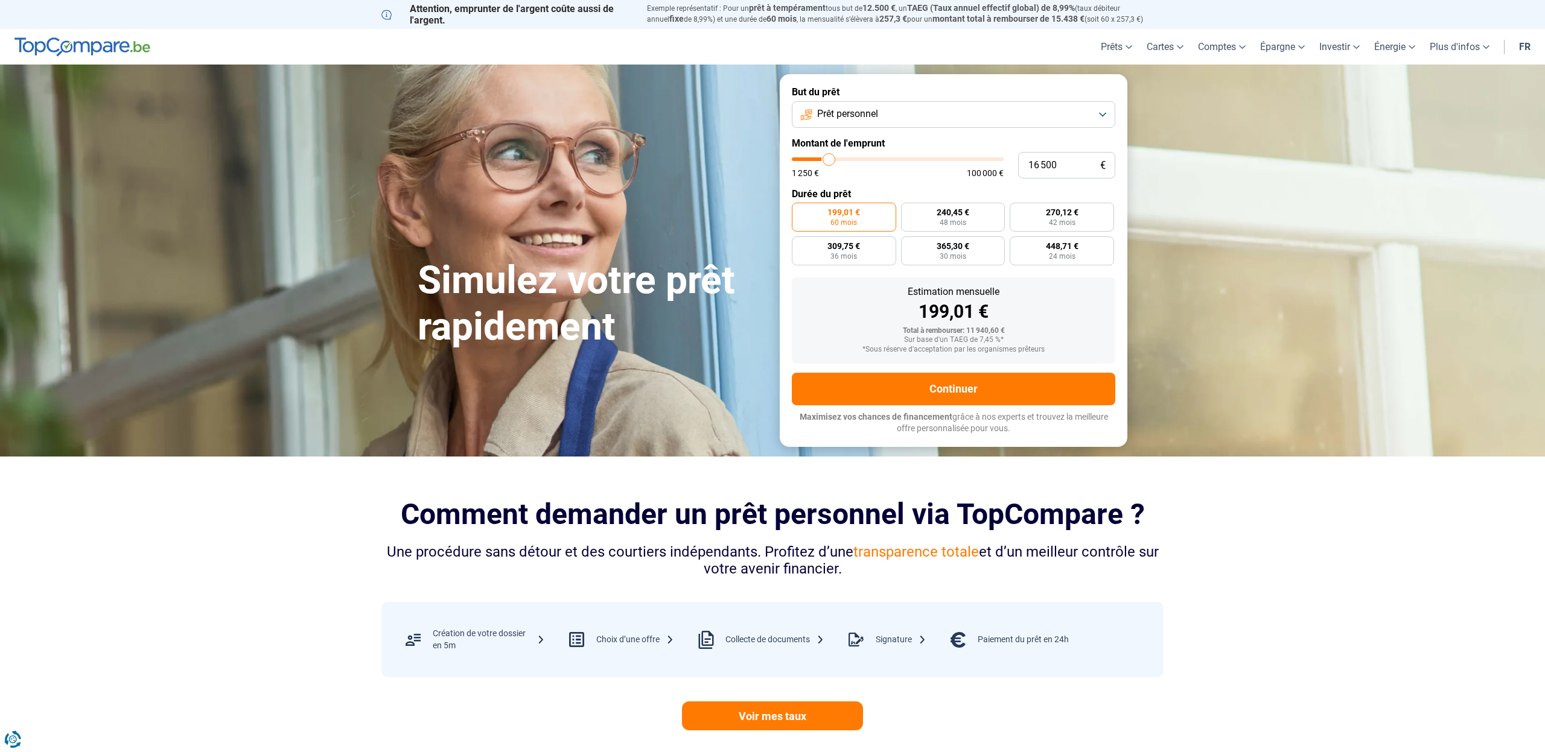
type input "16 750"
type input "16750"
type input "17 000"
type input "17000"
type input "17 250"
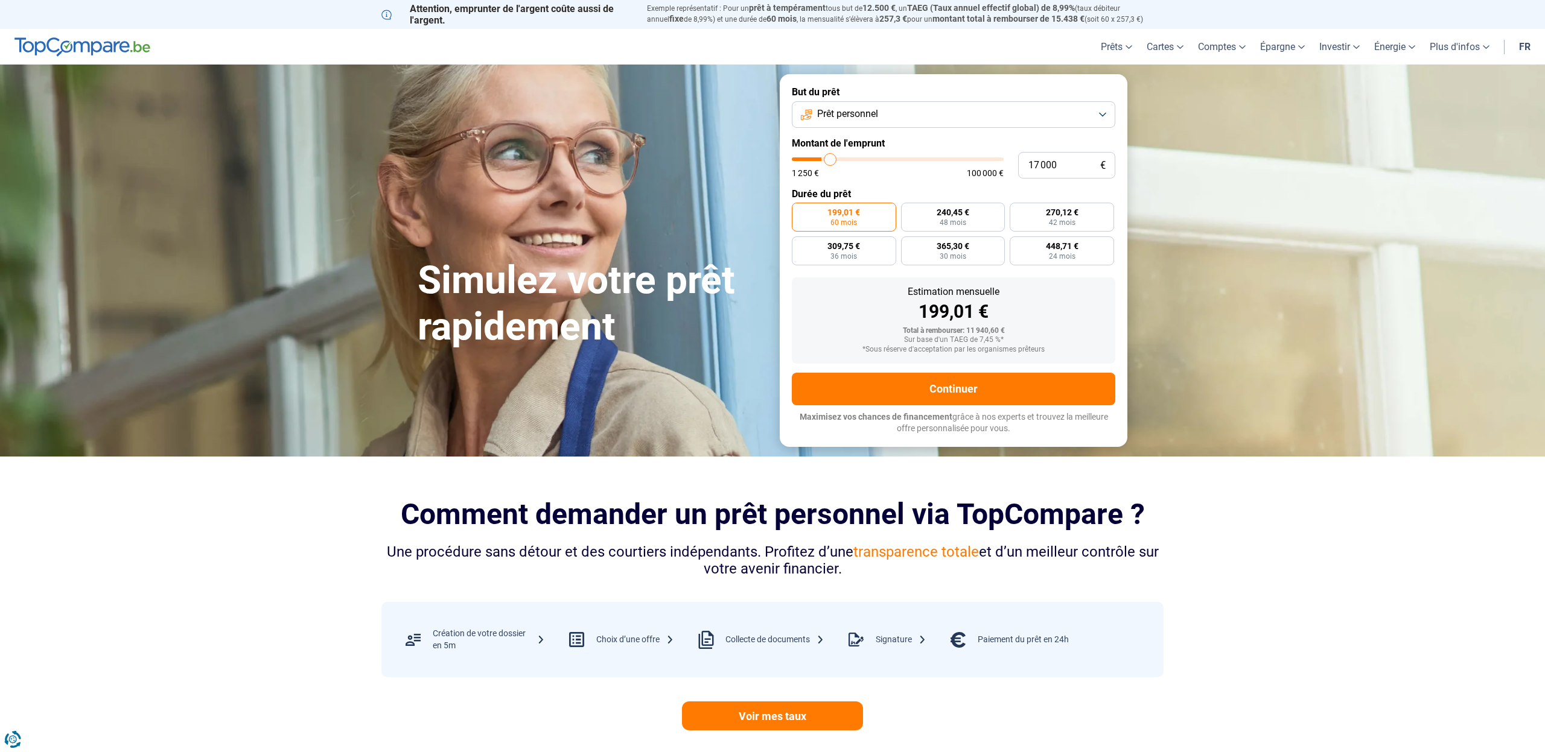
type input "17250"
type input "17 750"
type input "17750"
type input "18 000"
type input "18000"
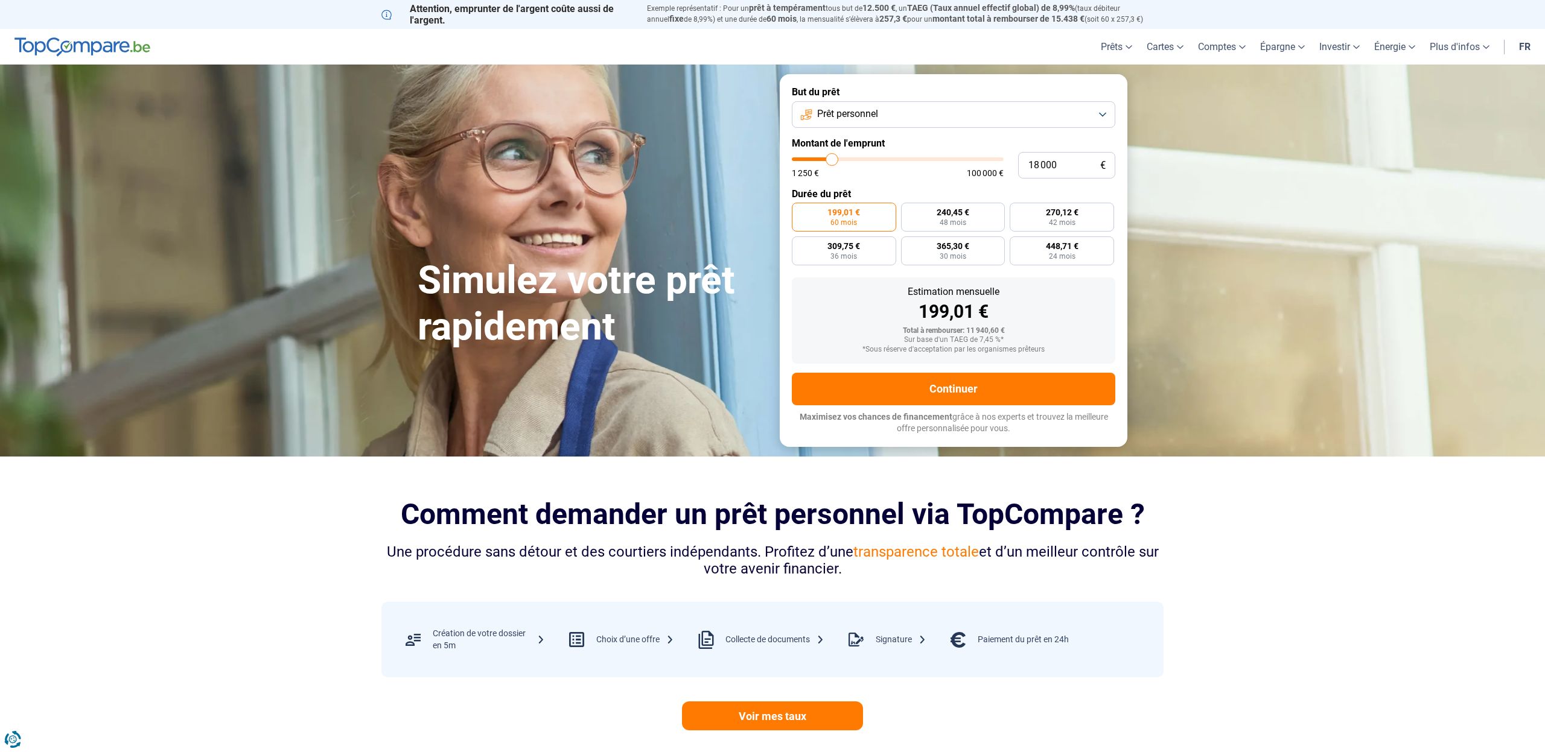
type input "18 250"
type input "18250"
type input "18 500"
type input "18500"
type input "18 750"
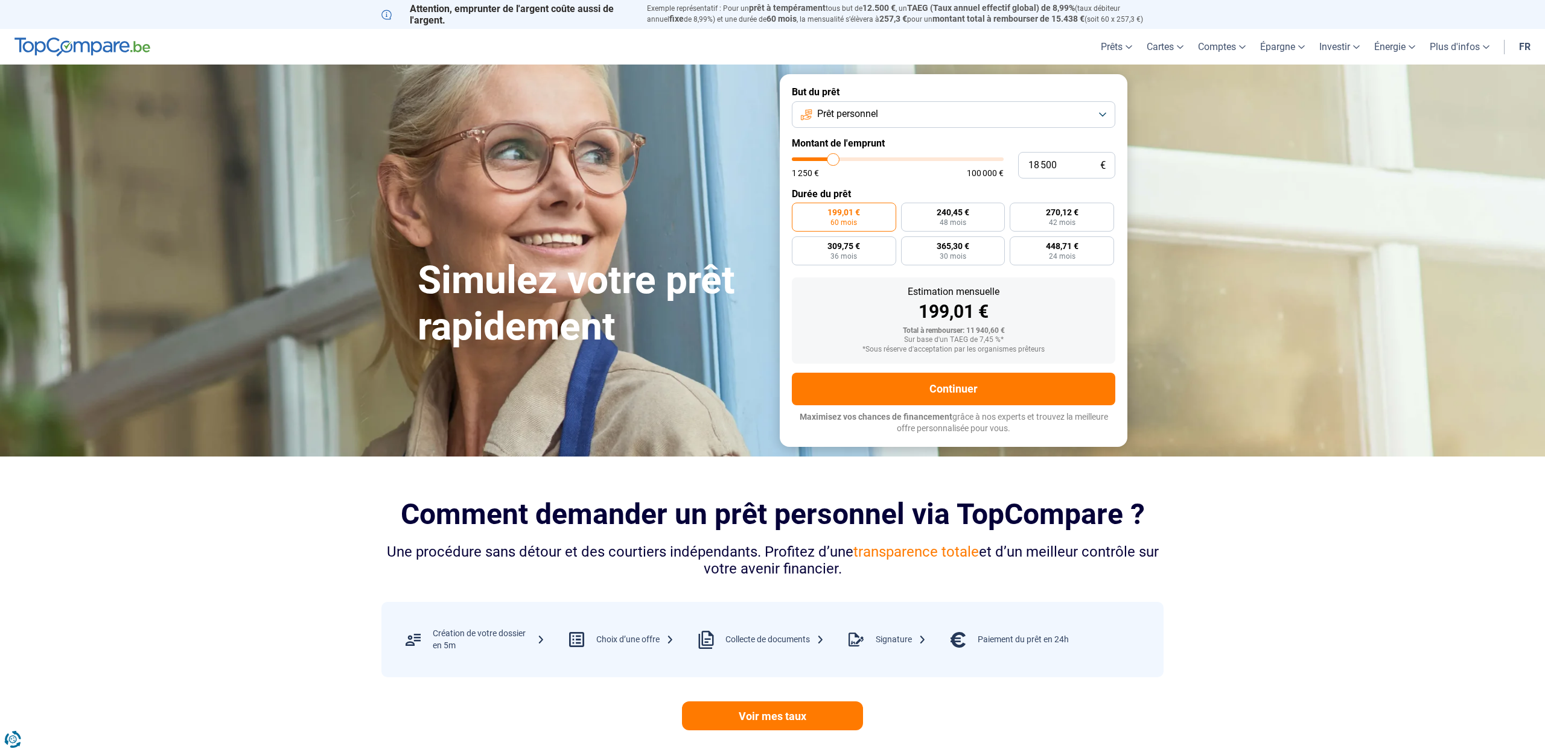
type input "18750"
type input "19 250"
type input "19250"
type input "19 750"
type input "19750"
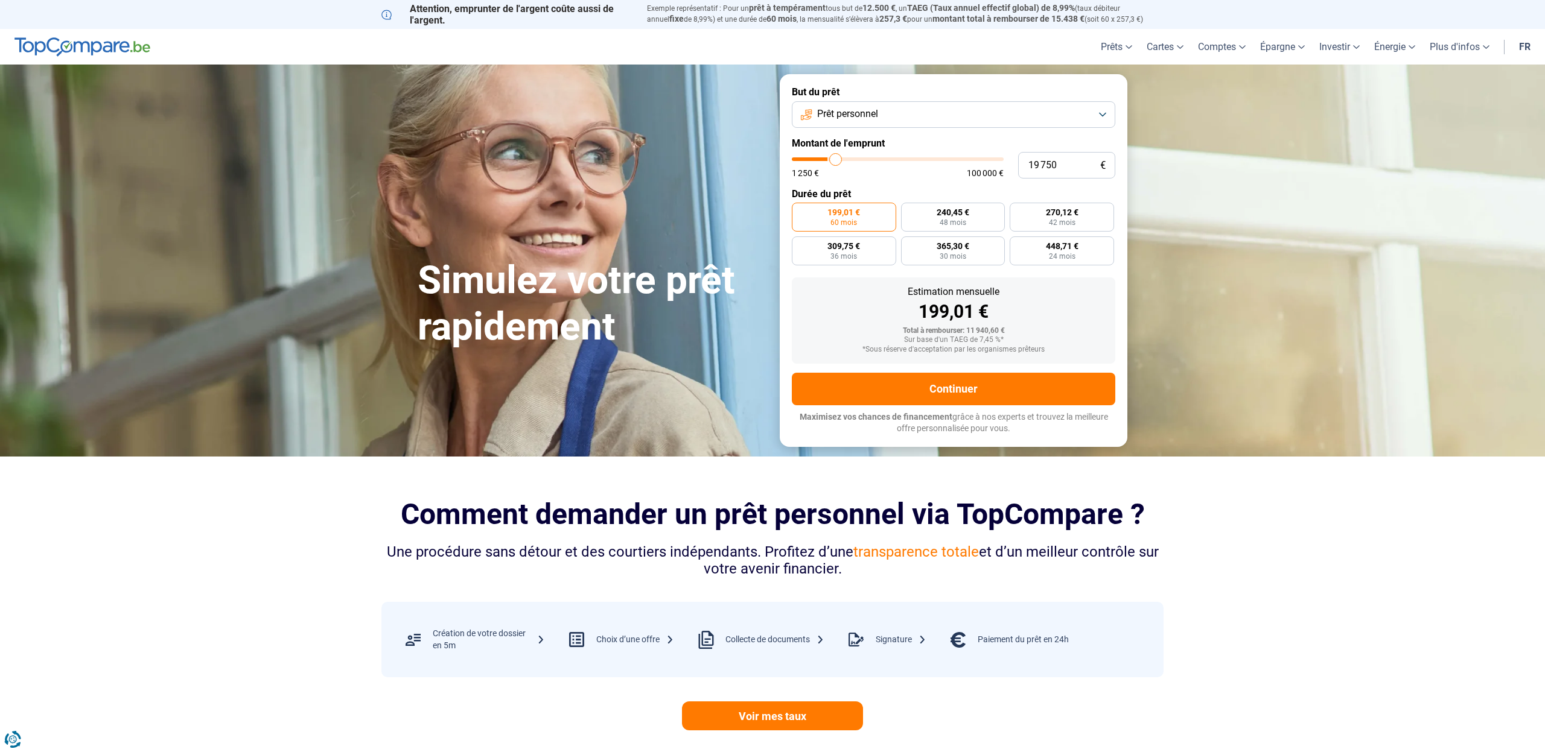
type input "20 000"
type input "20000"
type input "20 500"
type input "20500"
type input "20 750"
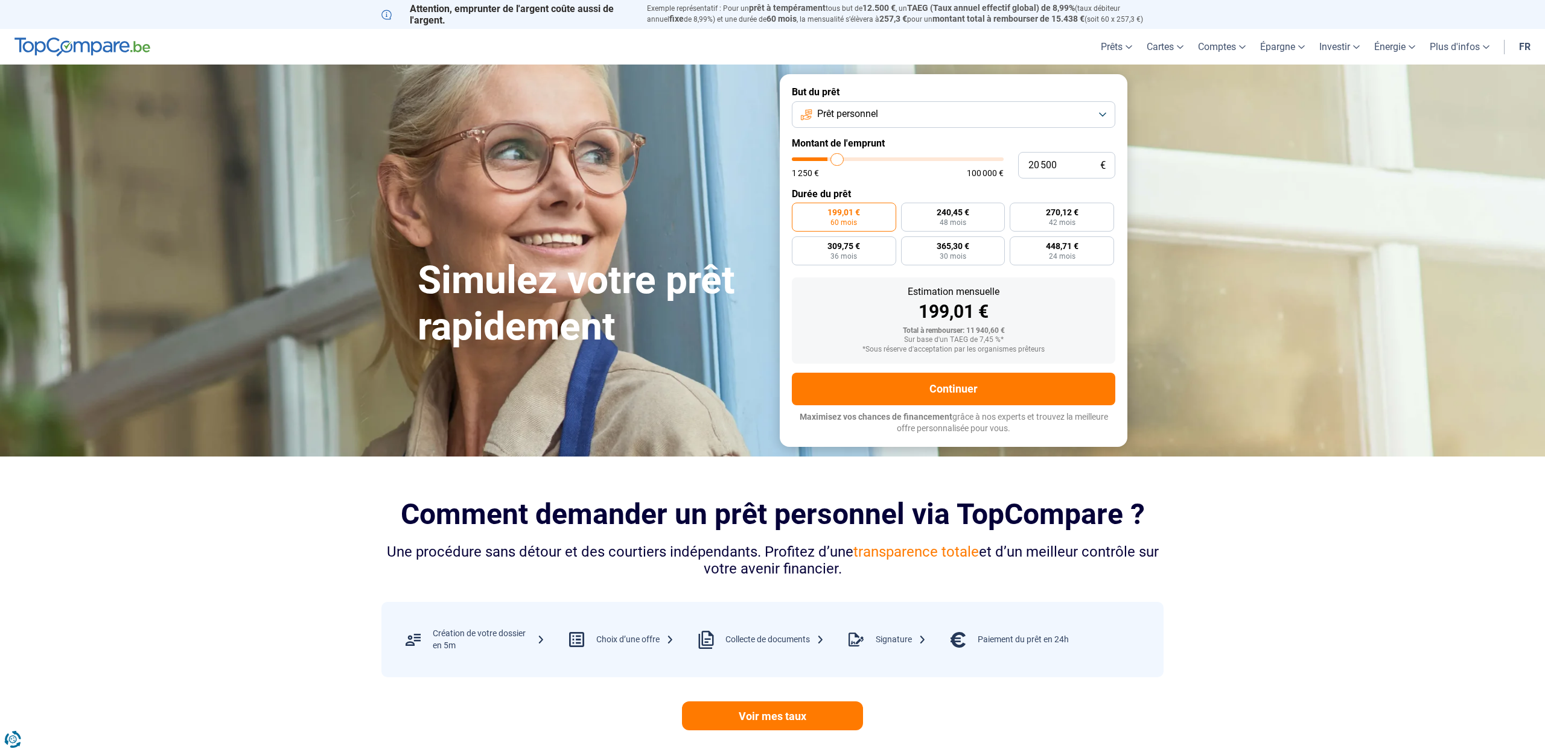
type input "20750"
type input "21 250"
type input "21250"
type input "21 500"
type input "21500"
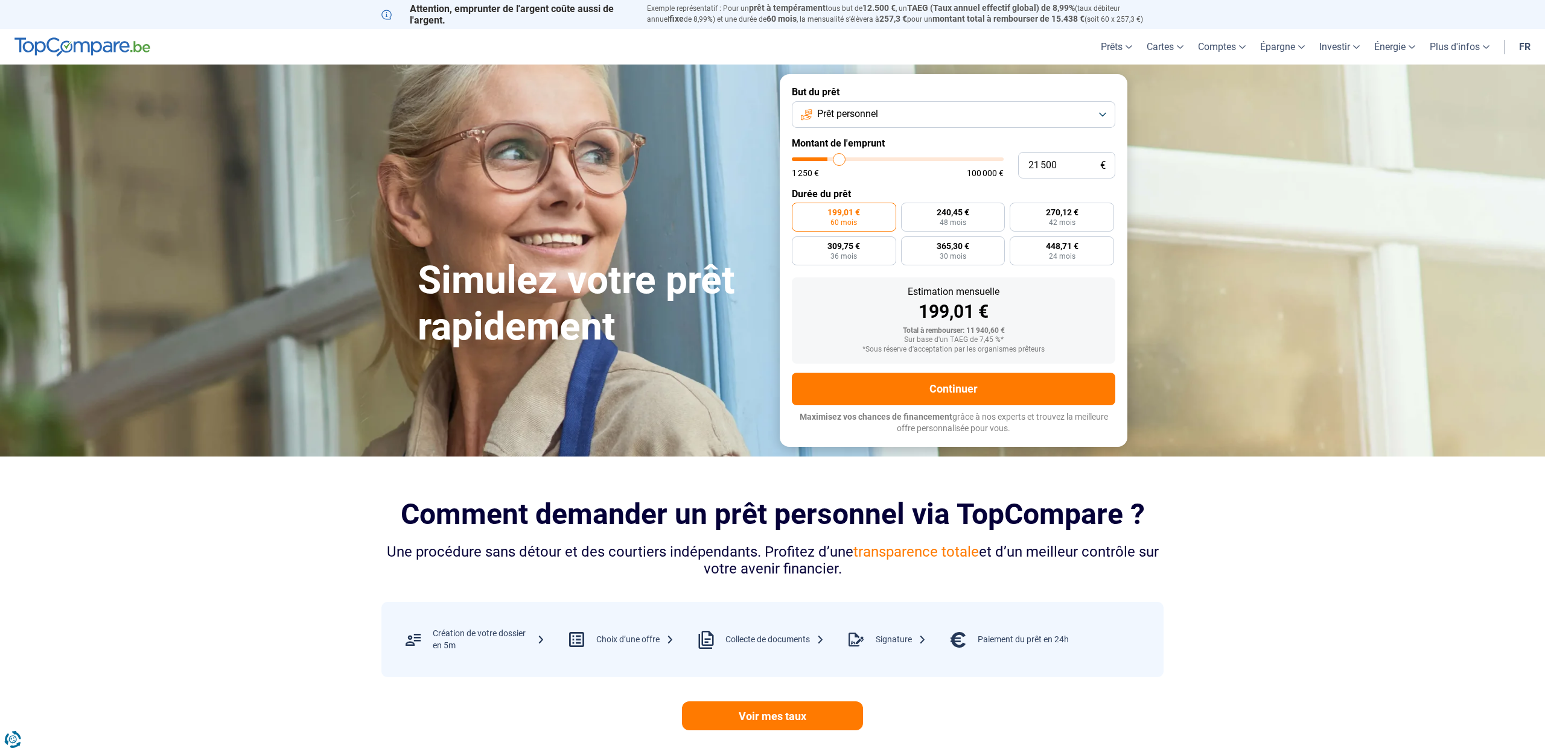
type input "22 000"
type input "22000"
type input "22 750"
type input "22750"
type input "23 500"
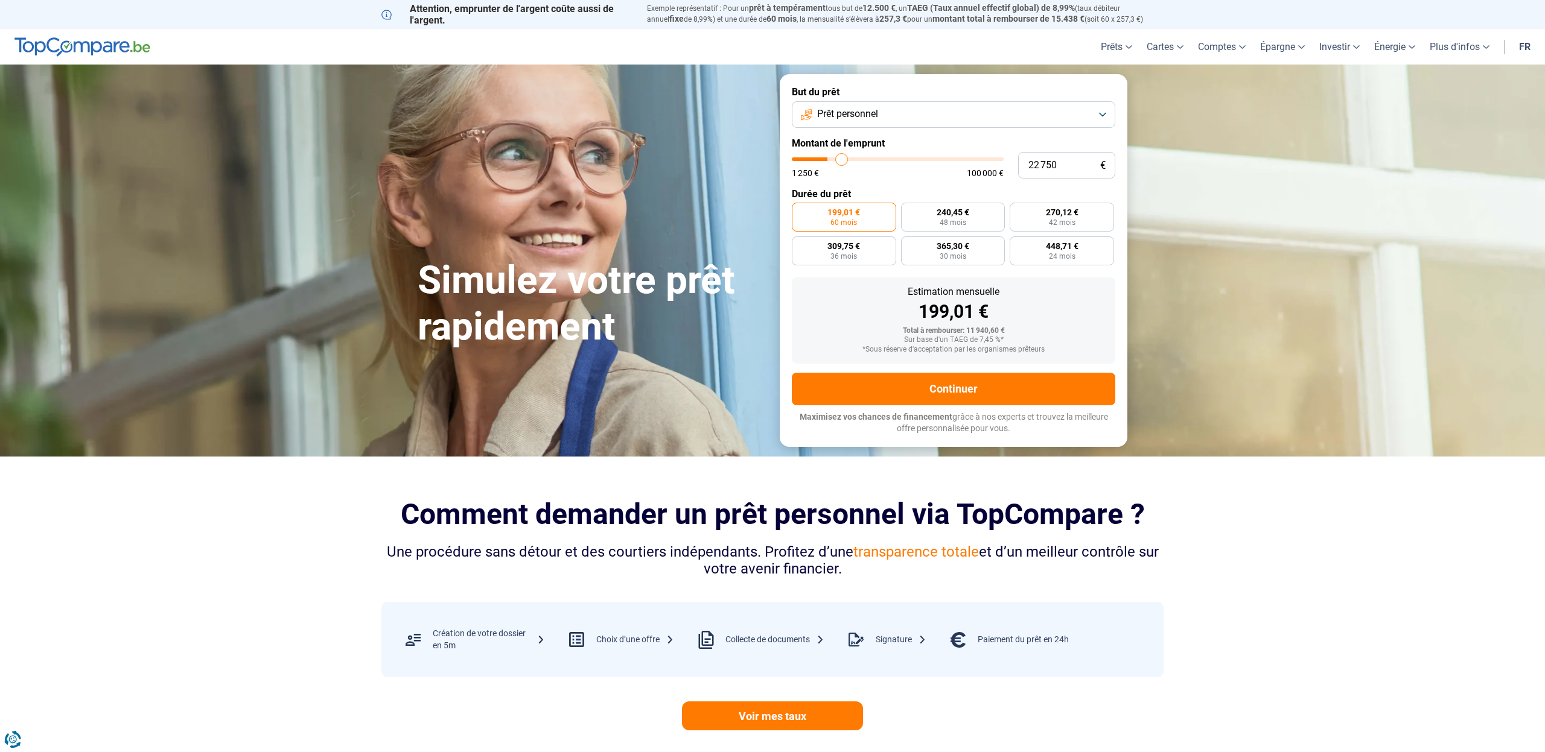
type input "23500"
type input "24 000"
type input "24000"
type input "24 500"
type input "24500"
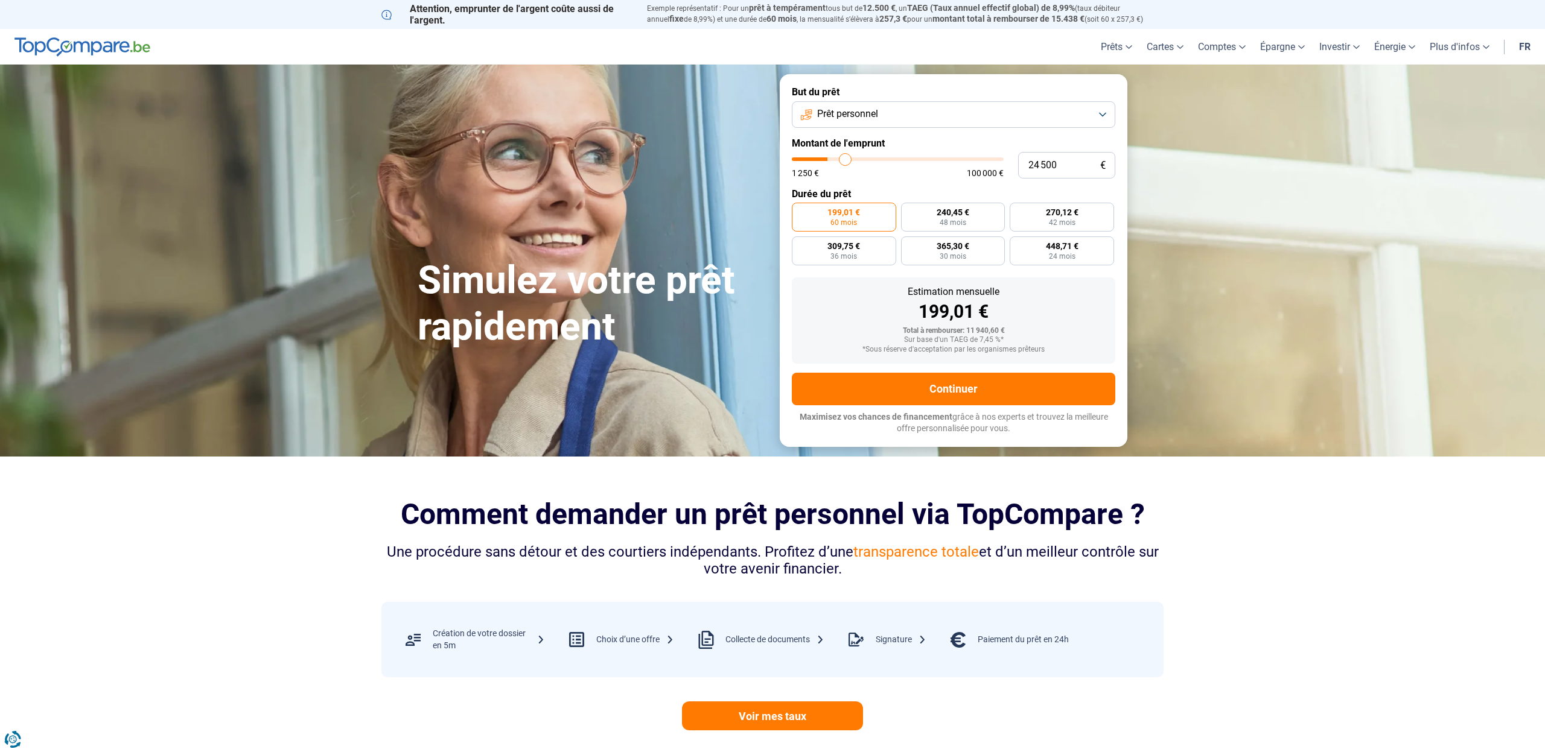
type input "25 250"
type input "25250"
type input "25 500"
type input "25500"
type input "26 000"
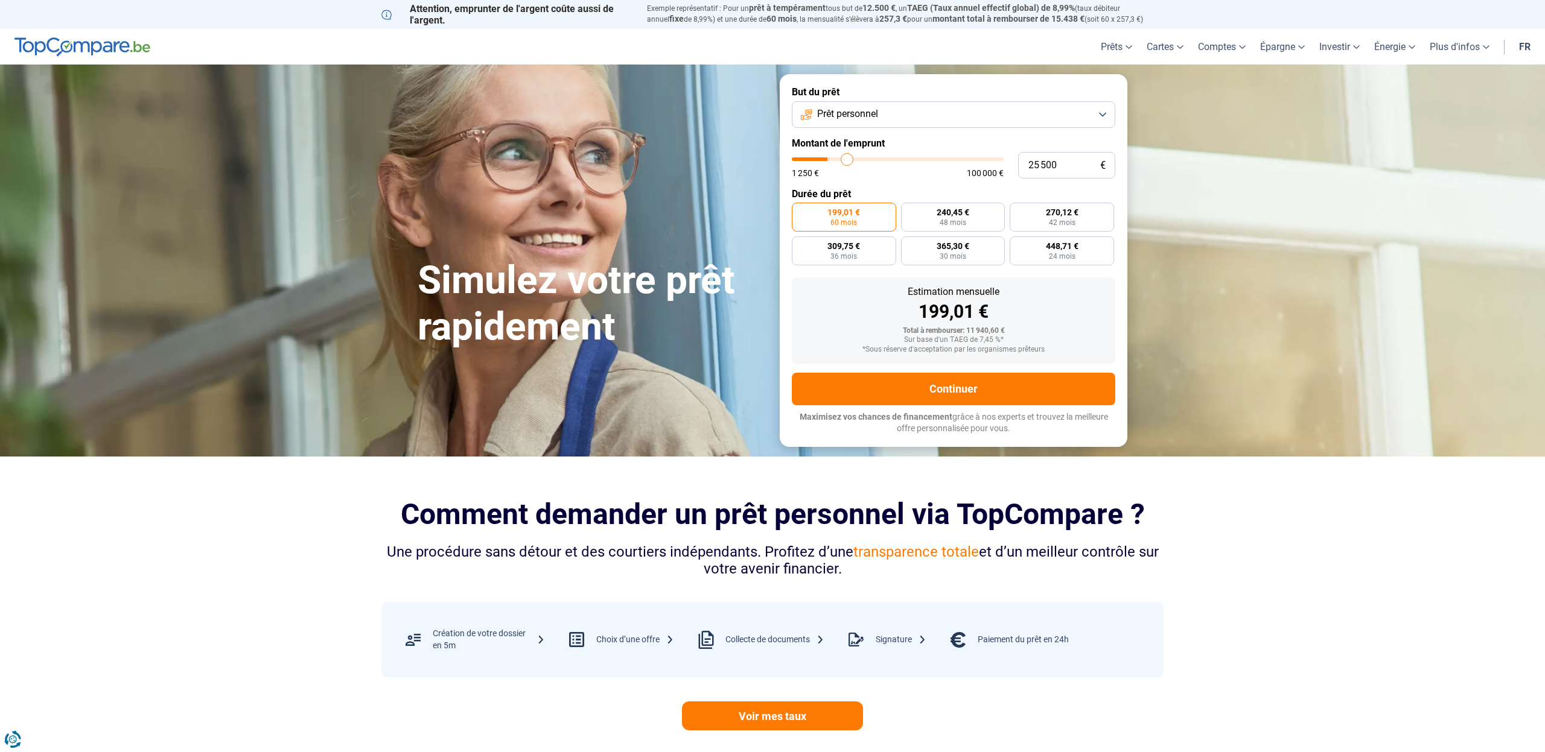
type input "26000"
drag, startPoint x: 817, startPoint y: 159, endPoint x: 828, endPoint y: 162, distance: 11.3
click at [826, 161] on input "range" at bounding box center [898, 159] width 212 height 4
click at [848, 222] on span "60 mois" at bounding box center [843, 222] width 27 height 7
click at [800, 211] on input "298,49 € 60 mois" at bounding box center [796, 207] width 8 height 8
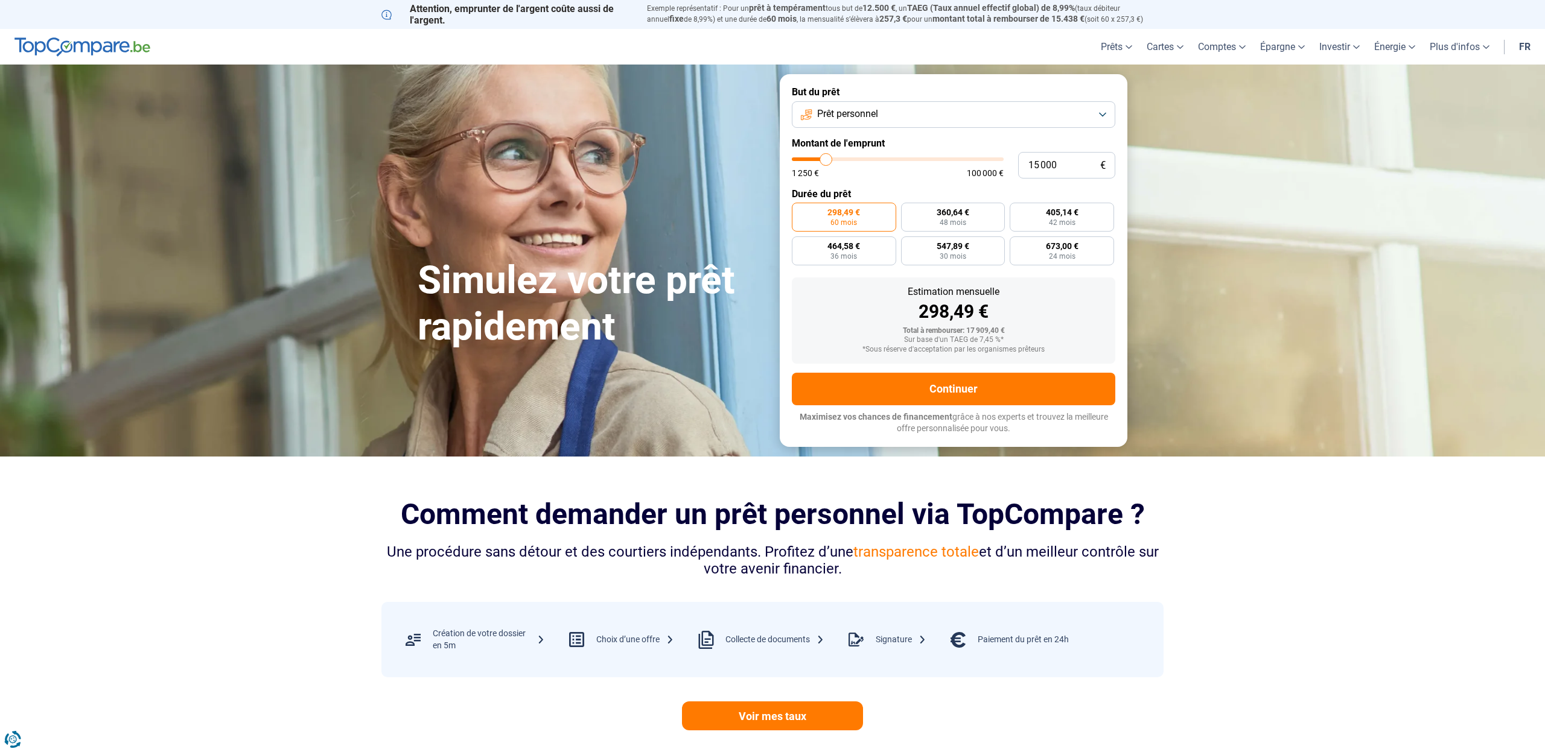
click at [840, 212] on span "298,49 €" at bounding box center [843, 212] width 33 height 8
click at [800, 211] on input "298,49 € 60 mois" at bounding box center [796, 207] width 8 height 8
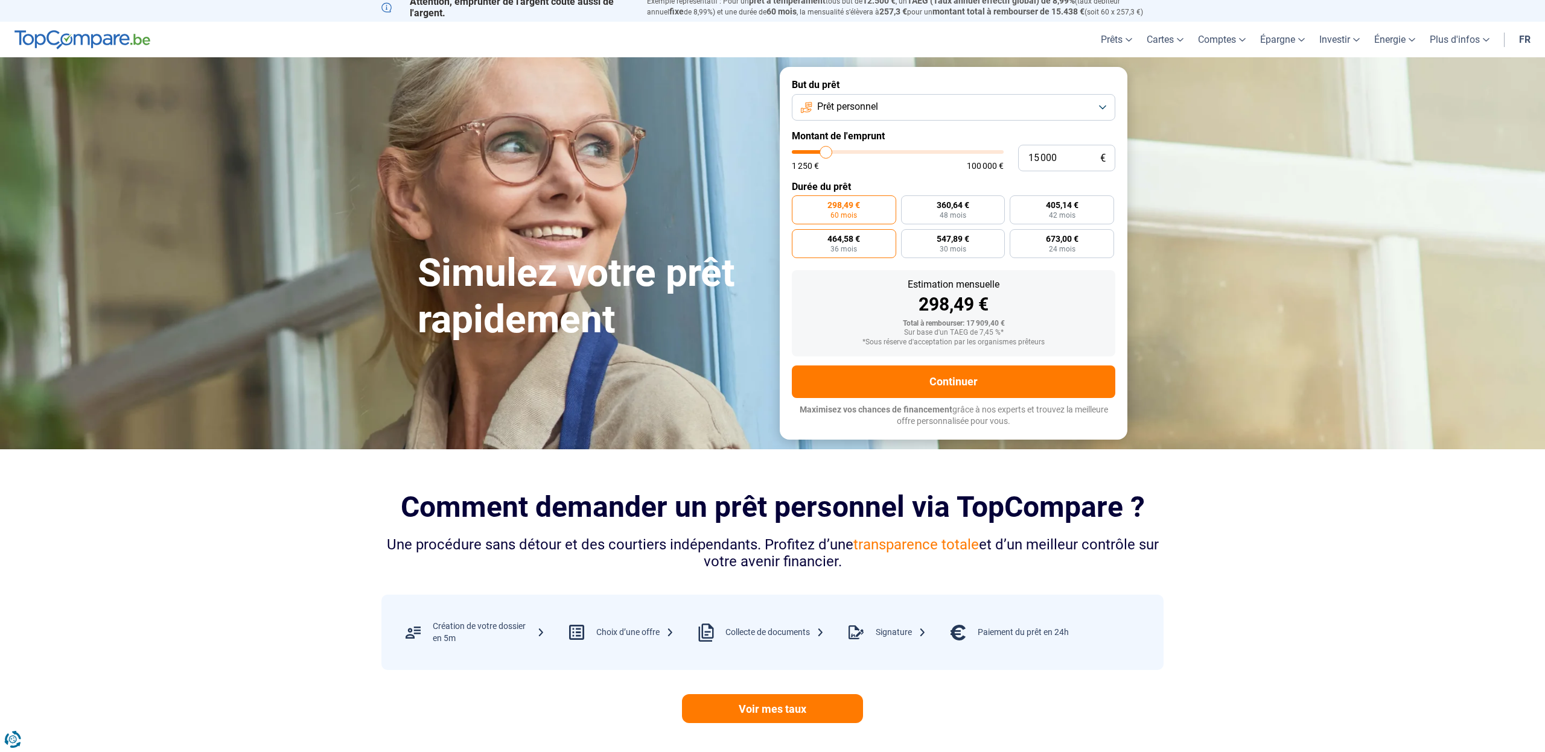
scroll to position [8, 0]
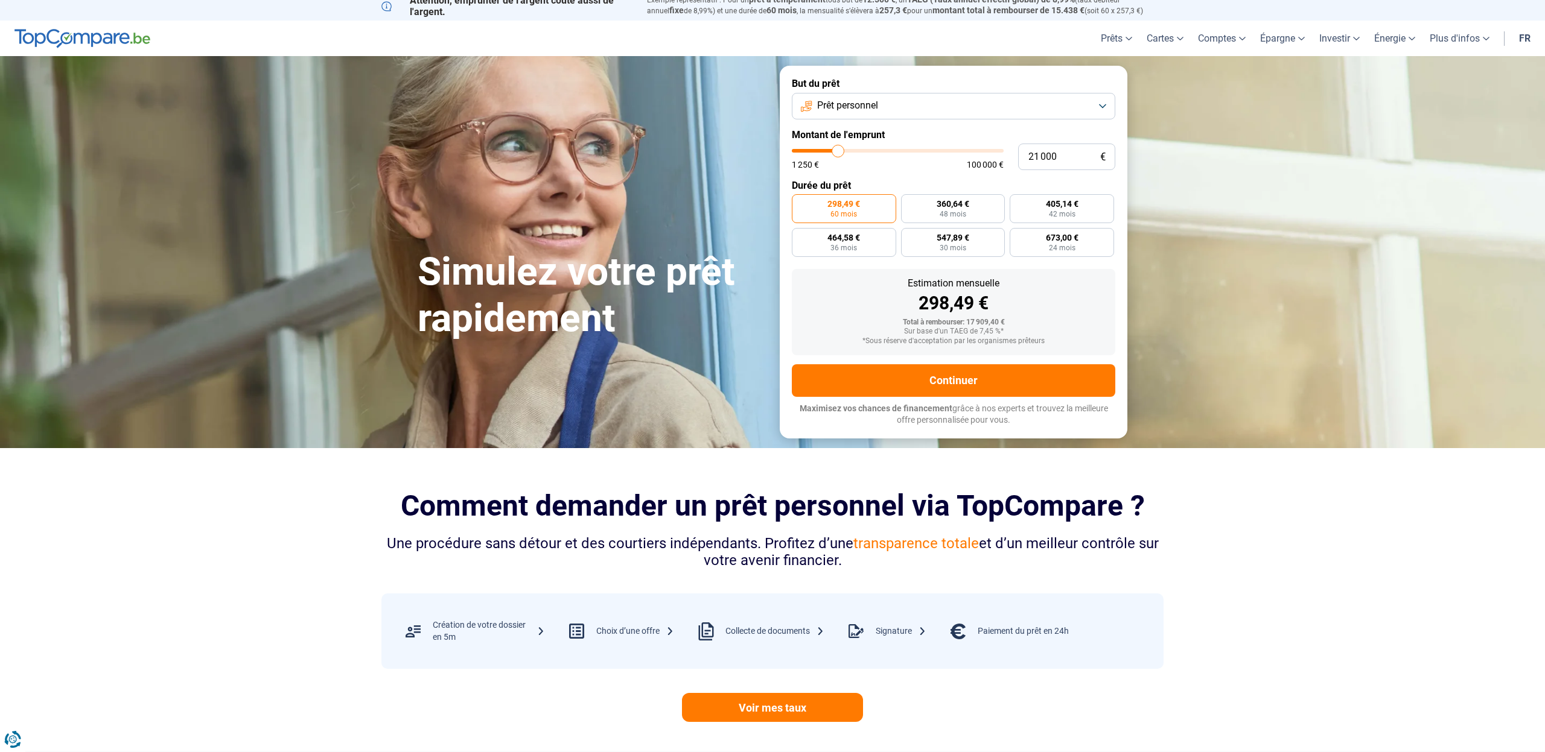
drag, startPoint x: 827, startPoint y: 150, endPoint x: 838, endPoint y: 151, distance: 10.3
click at [838, 151] on input "range" at bounding box center [898, 151] width 212 height 4
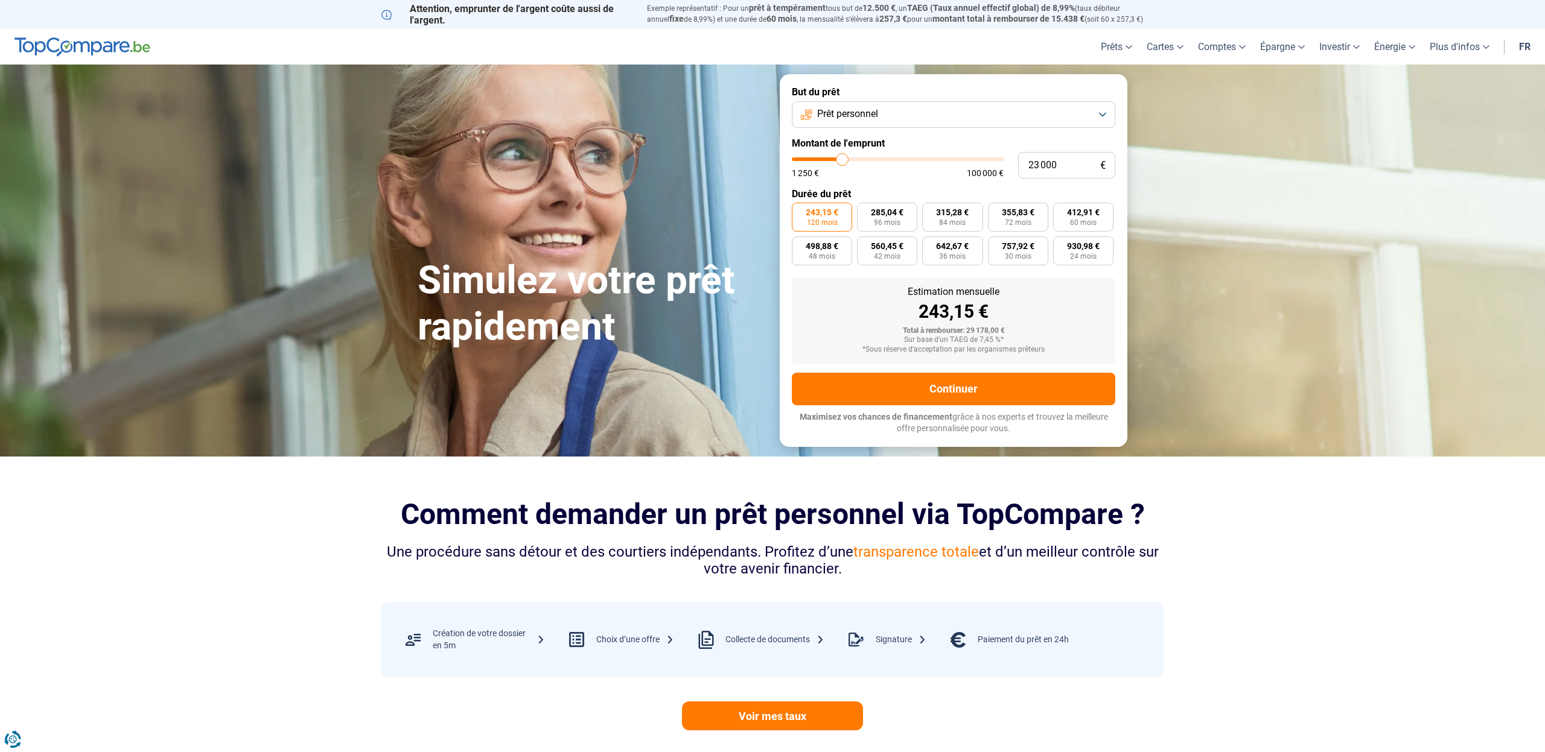
click at [842, 158] on input "range" at bounding box center [898, 159] width 212 height 4
click at [838, 159] on input "range" at bounding box center [898, 159] width 212 height 4
click at [839, 159] on input "range" at bounding box center [898, 159] width 212 height 4
click at [840, 159] on input "range" at bounding box center [898, 159] width 212 height 4
click at [838, 159] on input "range" at bounding box center [898, 159] width 212 height 4
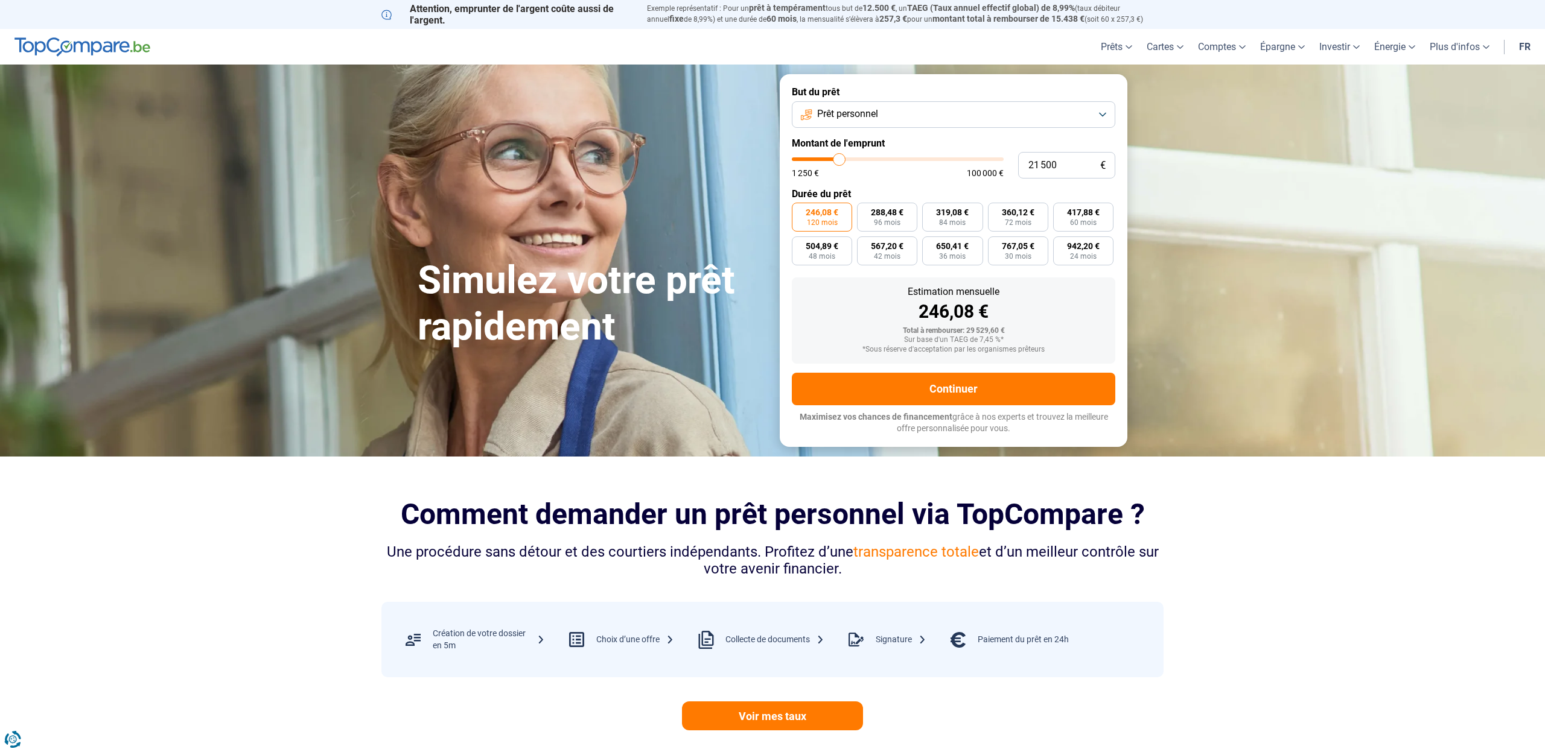
click at [839, 159] on input "range" at bounding box center [898, 159] width 212 height 4
click at [829, 219] on span "120 mois" at bounding box center [822, 222] width 31 height 7
click at [800, 211] on input "251,93 € 120 mois" at bounding box center [796, 207] width 8 height 8
click at [832, 219] on span "120 mois" at bounding box center [822, 222] width 31 height 7
click at [800, 211] on input "251,93 € 120 mois" at bounding box center [796, 207] width 8 height 8
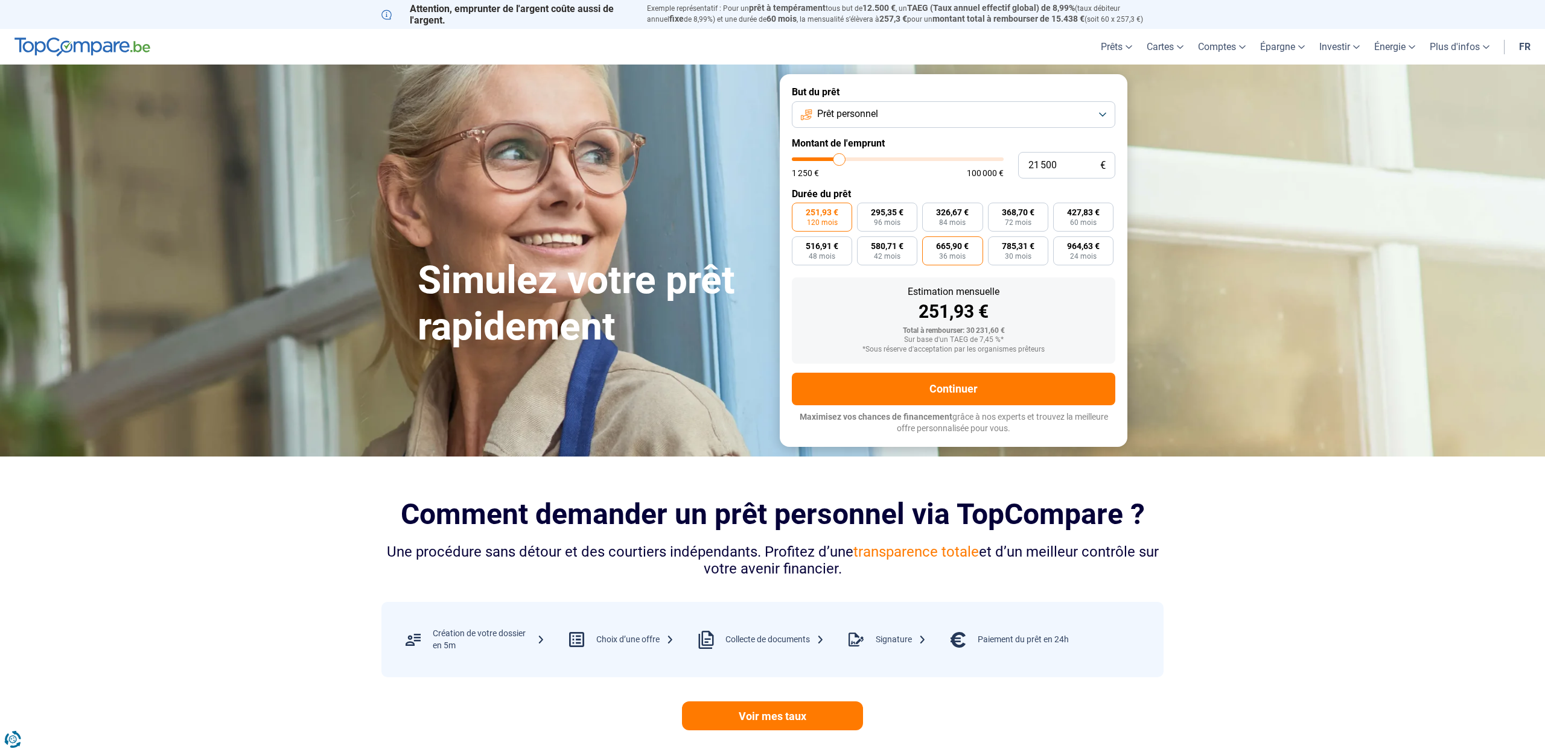
click at [952, 256] on span "36 mois" at bounding box center [952, 256] width 27 height 7
click at [930, 244] on input "665,90 € 36 mois" at bounding box center [926, 241] width 8 height 8
